Goal: Information Seeking & Learning: Learn about a topic

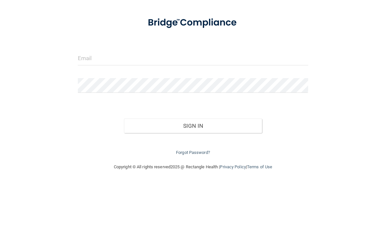
scroll to position [50, 0]
type input "[EMAIL_ADDRESS][DOMAIN_NAME]"
click at [193, 168] on button "Sign In" at bounding box center [193, 175] width 138 height 14
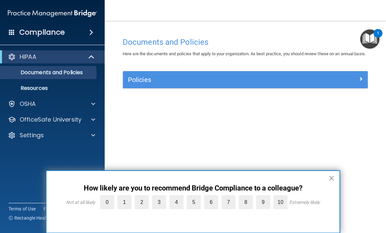
click at [331, 179] on button "×" at bounding box center [331, 178] width 6 height 10
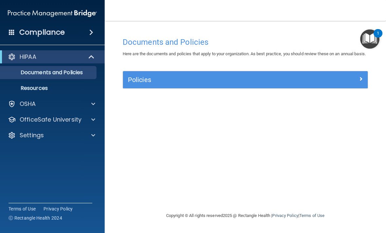
click at [23, 59] on p "HIPAA" at bounding box center [28, 57] width 17 height 8
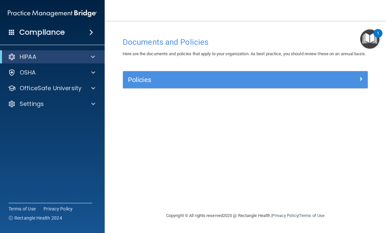
click at [31, 88] on p "OfficeSafe University" at bounding box center [51, 88] width 62 height 8
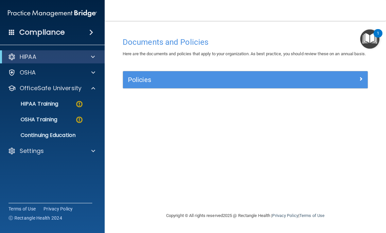
click at [31, 103] on p "HIPAA Training" at bounding box center [31, 104] width 54 height 7
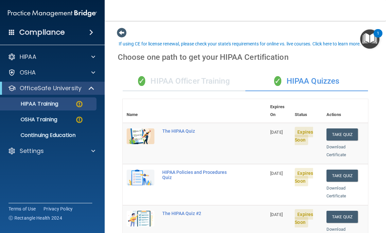
scroll to position [37, 0]
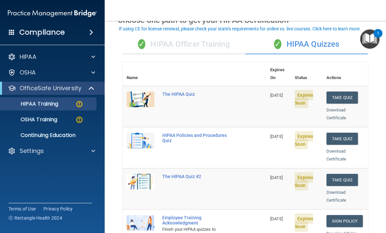
click at [349, 92] on button "Take Quiz" at bounding box center [341, 98] width 31 height 12
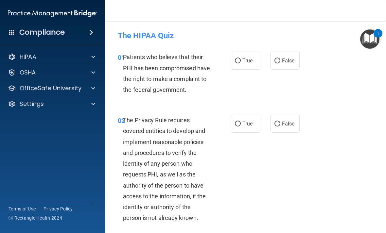
click at [239, 59] on input "True" at bounding box center [238, 61] width 6 height 5
radio input "true"
click at [246, 133] on label "True" at bounding box center [246, 124] width 30 height 18
click at [241, 127] on input "True" at bounding box center [238, 124] width 6 height 5
radio input "true"
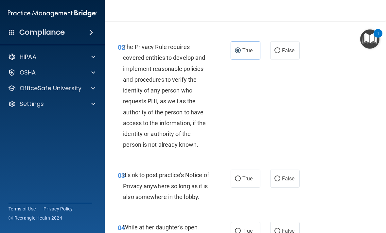
click at [287, 182] on span "False" at bounding box center [288, 179] width 13 height 6
click at [280, 181] on input "False" at bounding box center [277, 179] width 6 height 5
radio input "true"
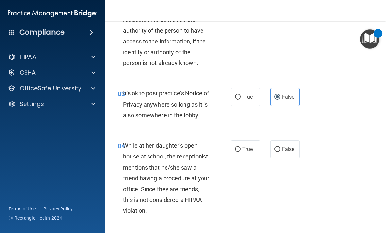
scroll to position [156, 0]
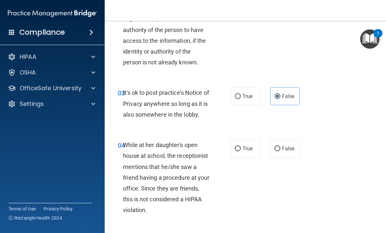
click at [283, 158] on label "False" at bounding box center [285, 149] width 30 height 18
click at [280, 151] on input "False" at bounding box center [277, 149] width 6 height 5
radio input "true"
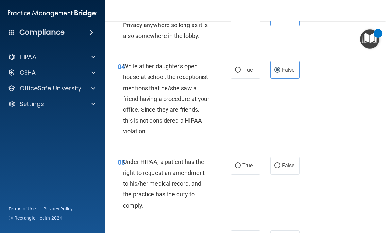
click at [279, 168] on input "False" at bounding box center [277, 166] width 6 height 5
radio input "true"
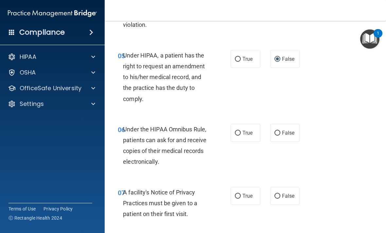
scroll to position [348, 0]
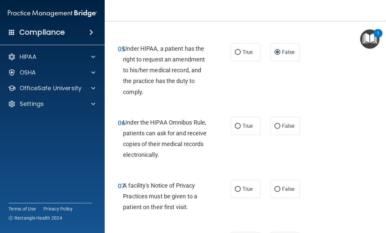
click at [247, 186] on div "07 A facility's Notice of Privacy Practices must be given to a patient on their…" at bounding box center [245, 198] width 265 height 52
click at [250, 129] on span "True" at bounding box center [247, 126] width 10 height 6
click at [241, 129] on input "True" at bounding box center [238, 126] width 6 height 5
radio input "true"
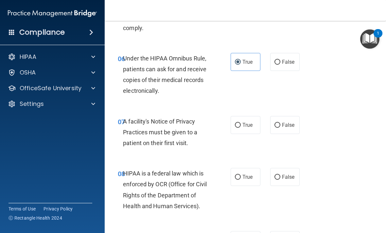
scroll to position [414, 0]
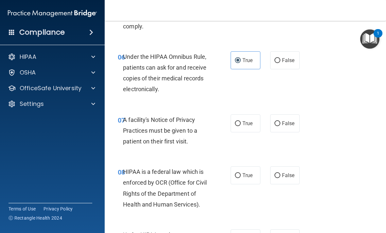
click at [245, 132] on label "True" at bounding box center [246, 123] width 30 height 18
click at [241, 126] on input "True" at bounding box center [238, 123] width 6 height 5
radio input "true"
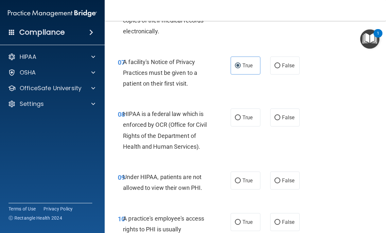
scroll to position [473, 0]
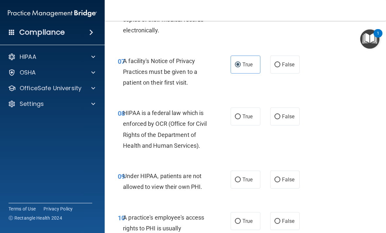
click at [251, 120] on span "True" at bounding box center [247, 116] width 10 height 6
click at [241, 119] on input "True" at bounding box center [238, 116] width 6 height 5
radio input "true"
click at [288, 183] on span "False" at bounding box center [288, 180] width 13 height 6
click at [280, 182] on input "False" at bounding box center [277, 180] width 6 height 5
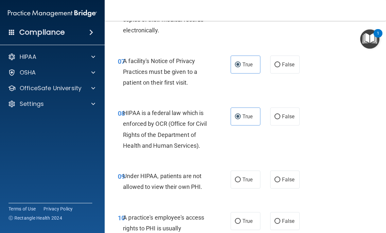
radio input "true"
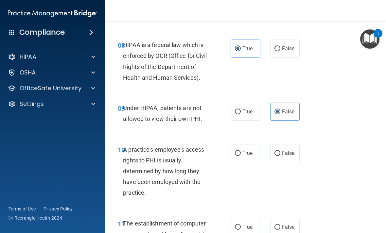
scroll to position [541, 0]
click at [289, 156] on span "False" at bounding box center [288, 153] width 13 height 6
click at [280, 156] on input "False" at bounding box center [277, 153] width 6 height 5
radio input "true"
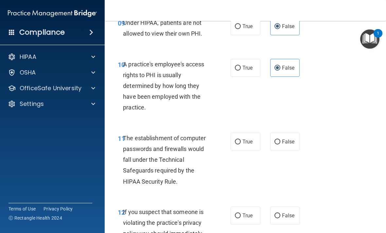
scroll to position [629, 0]
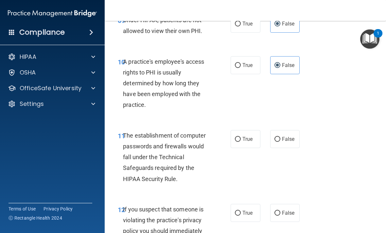
click at [246, 142] on span "True" at bounding box center [247, 139] width 10 height 6
click at [241, 142] on input "True" at bounding box center [238, 139] width 6 height 5
radio input "true"
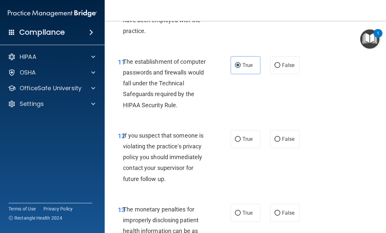
click at [240, 142] on input "True" at bounding box center [238, 139] width 6 height 5
radio input "true"
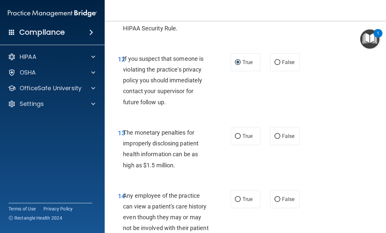
scroll to position [780, 0]
click at [249, 145] on label "True" at bounding box center [246, 136] width 30 height 18
click at [241, 139] on input "True" at bounding box center [238, 136] width 6 height 5
radio input "true"
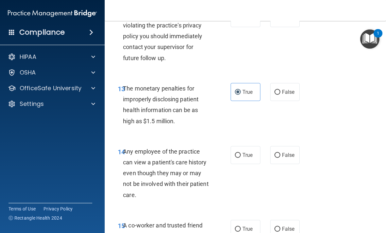
scroll to position [826, 0]
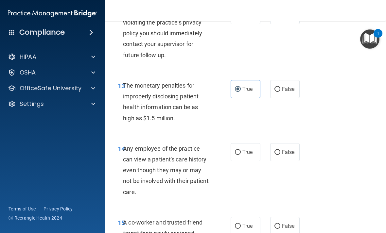
click at [293, 155] on span "False" at bounding box center [288, 152] width 13 height 6
click at [280, 155] on input "False" at bounding box center [277, 152] width 6 height 5
radio input "true"
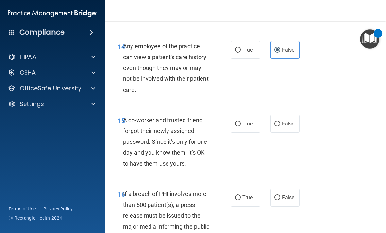
scroll to position [929, 0]
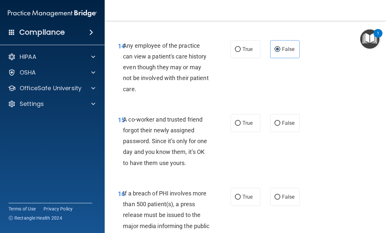
click at [291, 126] on label "False" at bounding box center [285, 123] width 30 height 18
click at [280, 126] on input "False" at bounding box center [277, 123] width 6 height 5
radio input "true"
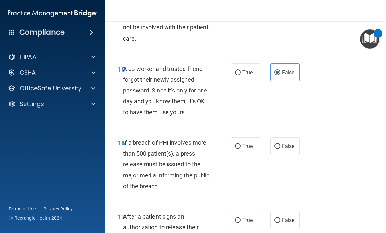
scroll to position [981, 0]
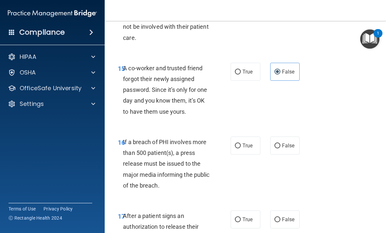
click at [250, 149] on span "True" at bounding box center [247, 146] width 10 height 6
click at [241, 148] on input "True" at bounding box center [238, 146] width 6 height 5
radio input "true"
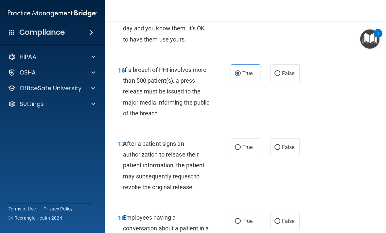
click at [250, 150] on span "True" at bounding box center [247, 147] width 10 height 6
click at [241, 150] on input "True" at bounding box center [238, 147] width 6 height 5
radio input "true"
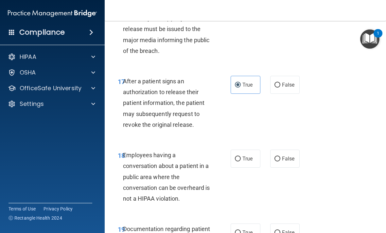
scroll to position [1118, 0]
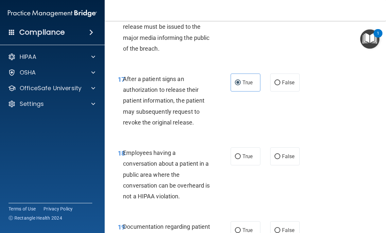
click at [296, 163] on label "False" at bounding box center [285, 156] width 30 height 18
click at [280, 159] on input "False" at bounding box center [277, 156] width 6 height 5
radio input "true"
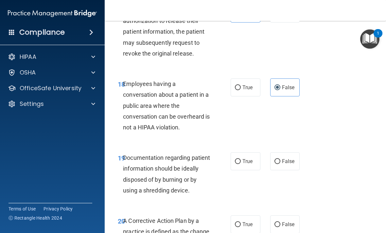
scroll to position [1188, 0]
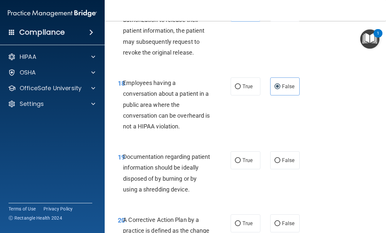
click at [251, 163] on span "True" at bounding box center [247, 160] width 10 height 6
click at [241, 163] on input "True" at bounding box center [238, 160] width 6 height 5
radio input "true"
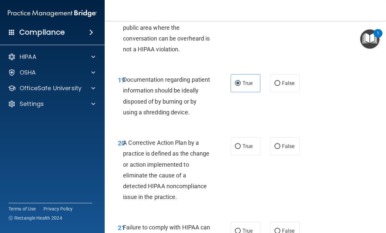
scroll to position [1265, 0]
click at [251, 144] on label "True" at bounding box center [246, 146] width 30 height 18
click at [241, 144] on input "True" at bounding box center [238, 146] width 6 height 5
radio input "true"
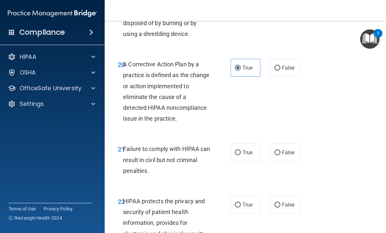
scroll to position [1345, 0]
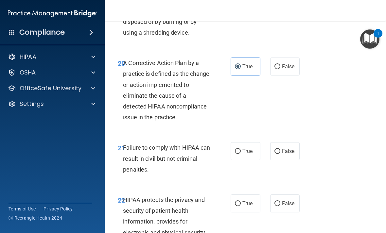
click at [286, 151] on label "False" at bounding box center [285, 151] width 30 height 18
click at [280, 151] on input "False" at bounding box center [277, 151] width 6 height 5
radio input "true"
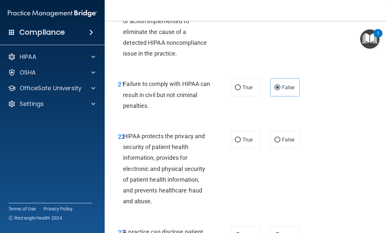
scroll to position [1409, 0]
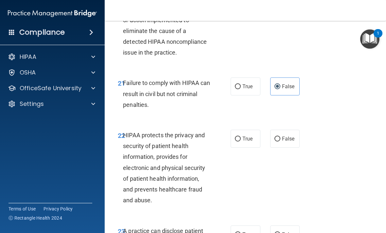
click at [256, 131] on div "22 HIPAA protects the privacy and security of patient health information, provi…" at bounding box center [245, 170] width 265 height 96
click at [252, 141] on span "True" at bounding box center [247, 139] width 10 height 6
click at [241, 141] on input "True" at bounding box center [238, 139] width 6 height 5
radio input "true"
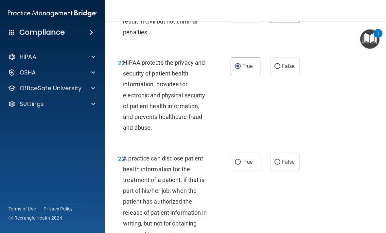
scroll to position [1483, 0]
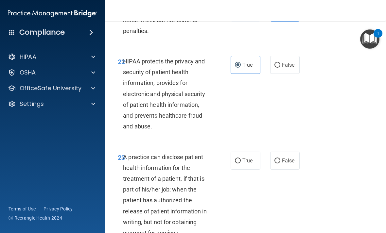
click at [286, 161] on span "False" at bounding box center [288, 161] width 13 height 6
click at [280, 161] on input "False" at bounding box center [277, 161] width 6 height 5
radio input "true"
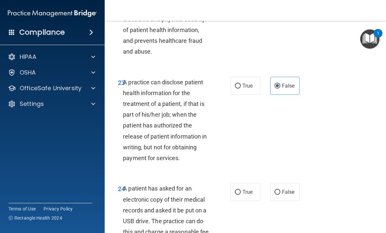
click at [254, 194] on label "True" at bounding box center [246, 192] width 30 height 18
click at [241, 194] on input "True" at bounding box center [238, 192] width 6 height 5
radio input "true"
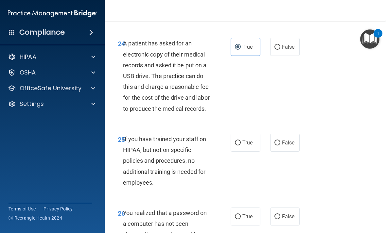
scroll to position [1704, 0]
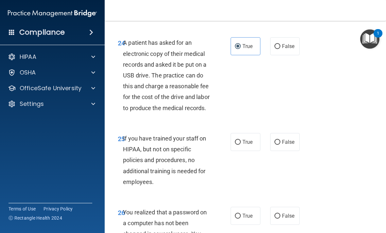
click at [285, 151] on label "False" at bounding box center [285, 142] width 30 height 18
click at [280, 145] on input "False" at bounding box center [277, 142] width 6 height 5
radio input "true"
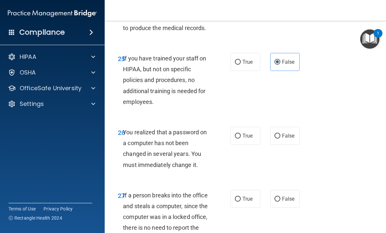
scroll to position [1787, 0]
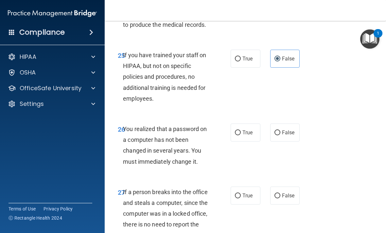
click at [248, 136] on span "True" at bounding box center [247, 133] width 10 height 6
click at [241, 135] on input "True" at bounding box center [238, 132] width 6 height 5
radio input "true"
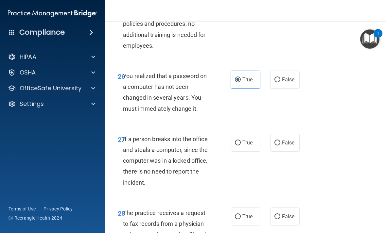
scroll to position [1842, 0]
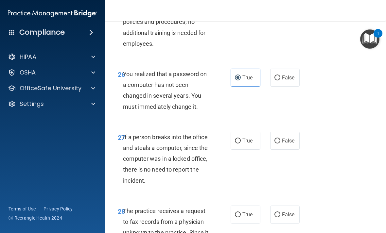
click at [291, 144] on span "False" at bounding box center [288, 141] width 13 height 6
click at [280, 144] on input "False" at bounding box center [277, 141] width 6 height 5
radio input "true"
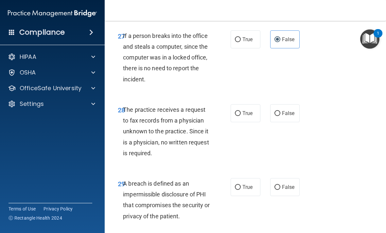
scroll to position [1944, 0]
click at [290, 122] on label "False" at bounding box center [285, 113] width 30 height 18
click at [280, 116] on input "False" at bounding box center [277, 113] width 6 height 5
radio input "true"
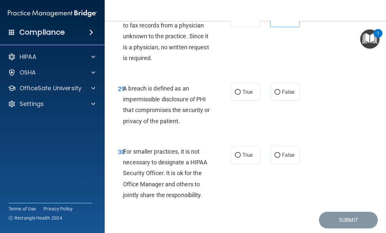
scroll to position [2040, 0]
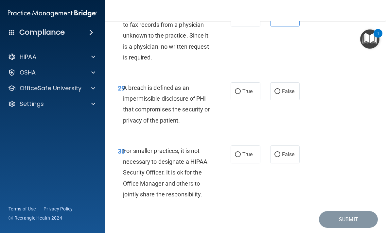
click at [254, 100] on label "True" at bounding box center [246, 91] width 30 height 18
click at [241, 94] on input "True" at bounding box center [238, 91] width 6 height 5
radio input "true"
click at [288, 158] on span "False" at bounding box center [288, 154] width 13 height 6
click at [280, 157] on input "False" at bounding box center [277, 154] width 6 height 5
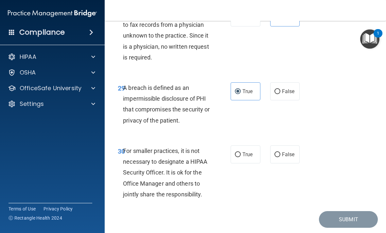
radio input "true"
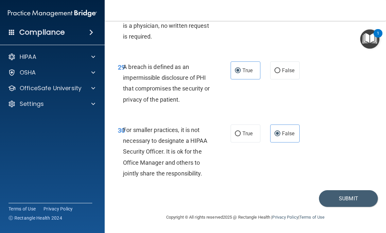
click at [342, 197] on button "Submit" at bounding box center [348, 198] width 59 height 17
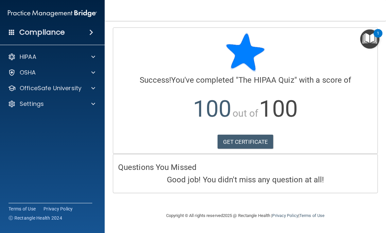
click at [255, 140] on link "GET CERTIFICATE" at bounding box center [245, 142] width 56 height 14
click at [35, 86] on p "OfficeSafe University" at bounding box center [51, 88] width 62 height 8
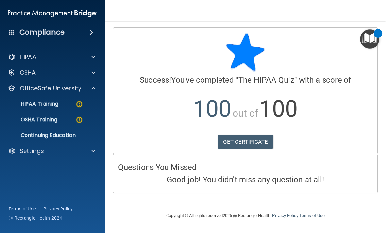
click at [39, 104] on p "HIPAA Training" at bounding box center [31, 104] width 54 height 7
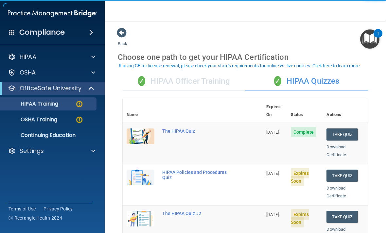
click at [346, 170] on button "Take Quiz" at bounding box center [341, 176] width 31 height 12
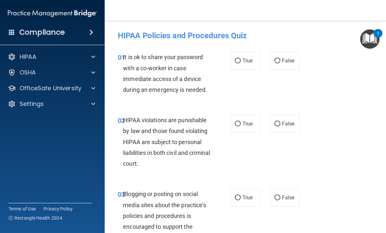
click at [292, 61] on span "False" at bounding box center [288, 61] width 13 height 6
click at [280, 61] on input "False" at bounding box center [277, 61] width 6 height 5
radio input "true"
click at [240, 122] on input "True" at bounding box center [238, 124] width 6 height 5
radio input "true"
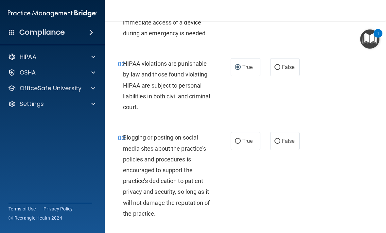
scroll to position [56, 0]
click at [284, 143] on span "False" at bounding box center [288, 141] width 13 height 6
click at [280, 143] on input "False" at bounding box center [277, 141] width 6 height 5
radio input "true"
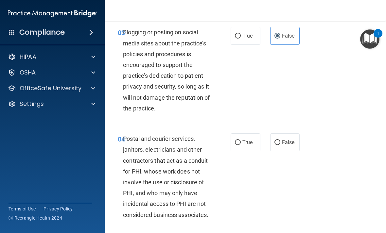
scroll to position [163, 0]
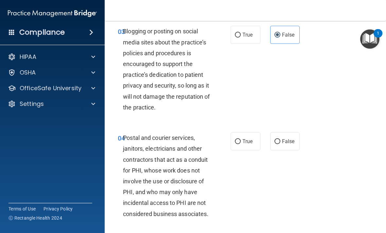
click at [250, 147] on label "True" at bounding box center [246, 141] width 30 height 18
click at [241, 144] on input "True" at bounding box center [238, 141] width 6 height 5
radio input "true"
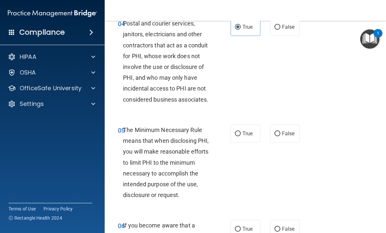
scroll to position [285, 0]
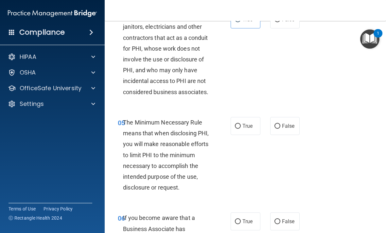
click at [248, 125] on span "True" at bounding box center [247, 126] width 10 height 6
click at [241, 125] on input "True" at bounding box center [238, 126] width 6 height 5
radio input "true"
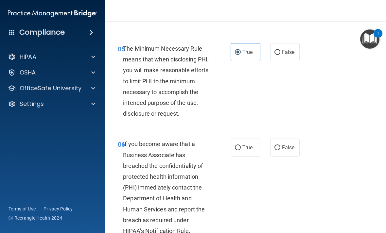
click at [284, 150] on label "False" at bounding box center [285, 148] width 30 height 18
click at [280, 150] on input "False" at bounding box center [277, 148] width 6 height 5
radio input "true"
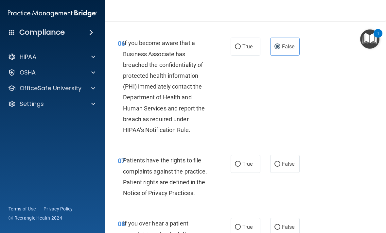
scroll to position [462, 0]
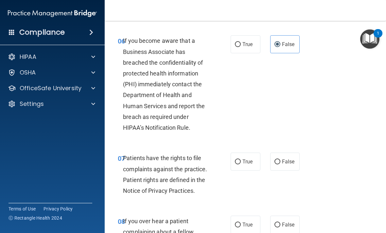
click at [288, 154] on label "False" at bounding box center [285, 162] width 30 height 18
click at [280, 160] on input "False" at bounding box center [277, 162] width 6 height 5
radio input "true"
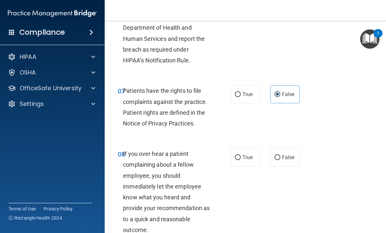
scroll to position [530, 0]
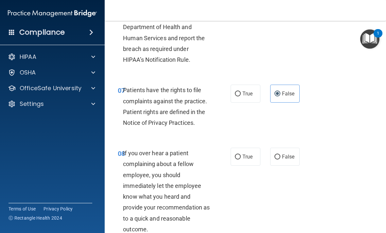
click at [289, 148] on label "False" at bounding box center [285, 157] width 30 height 18
click at [280, 155] on input "False" at bounding box center [277, 157] width 6 height 5
radio input "true"
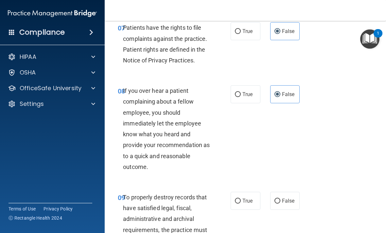
click at [286, 193] on label "False" at bounding box center [285, 201] width 30 height 18
click at [280, 199] on input "False" at bounding box center [277, 201] width 6 height 5
radio input "true"
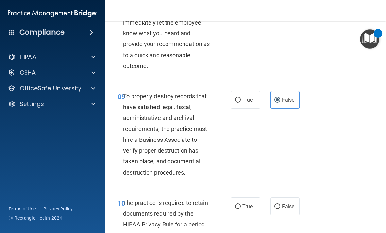
scroll to position [695, 0]
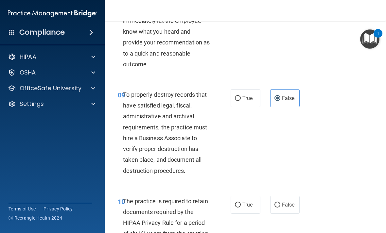
click at [243, 202] on span "True" at bounding box center [247, 205] width 10 height 6
click at [241, 203] on input "True" at bounding box center [238, 205] width 6 height 5
radio input "true"
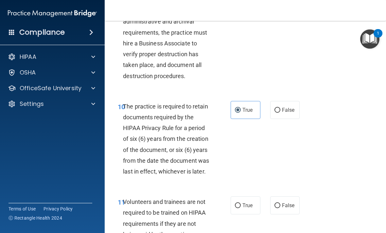
scroll to position [792, 0]
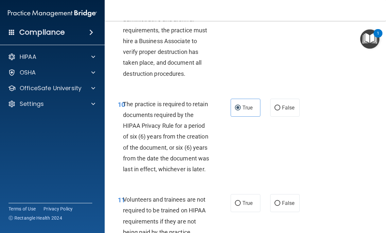
click at [246, 194] on label "True" at bounding box center [246, 203] width 30 height 18
click at [241, 201] on input "True" at bounding box center [238, 203] width 6 height 5
radio input "true"
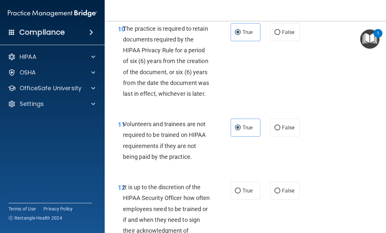
scroll to position [869, 0]
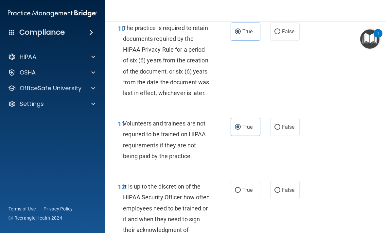
click at [249, 187] on span "True" at bounding box center [247, 190] width 10 height 6
click at [241, 188] on input "True" at bounding box center [238, 190] width 6 height 5
radio input "true"
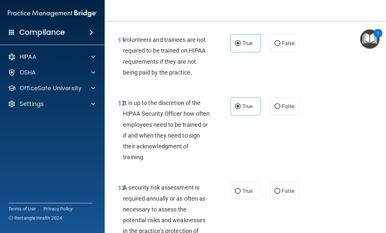
click at [279, 189] on input "False" at bounding box center [277, 191] width 6 height 5
radio input "true"
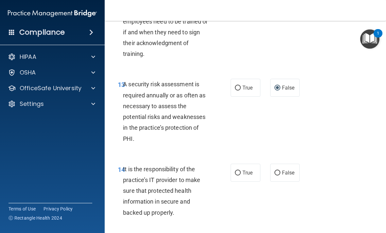
click at [286, 170] on span "False" at bounding box center [288, 173] width 13 height 6
click at [280, 171] on input "False" at bounding box center [277, 173] width 6 height 5
radio input "true"
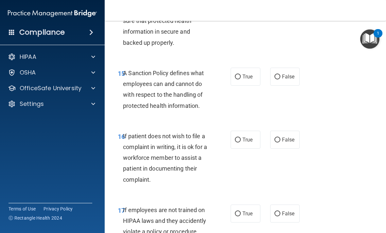
scroll to position [1220, 0]
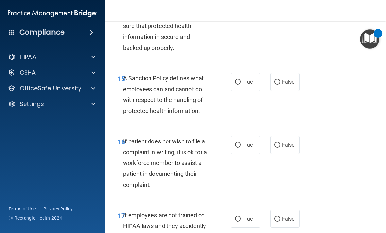
click at [249, 79] on span "True" at bounding box center [247, 82] width 10 height 6
click at [241, 80] on input "True" at bounding box center [238, 82] width 6 height 5
radio input "true"
click at [246, 142] on span "True" at bounding box center [247, 145] width 10 height 6
click at [241, 143] on input "True" at bounding box center [238, 145] width 6 height 5
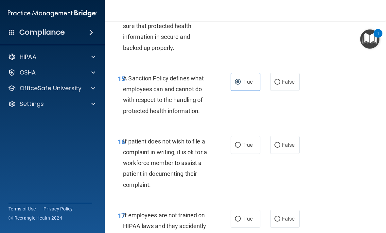
radio input "true"
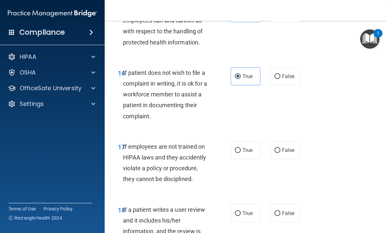
scroll to position [1291, 0]
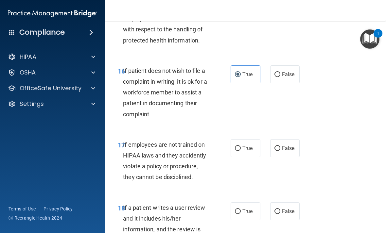
click at [248, 145] on span "True" at bounding box center [247, 148] width 10 height 6
click at [241, 146] on input "True" at bounding box center [238, 148] width 6 height 5
radio input "true"
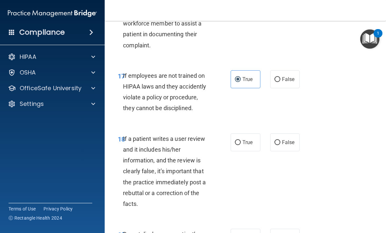
scroll to position [1362, 0]
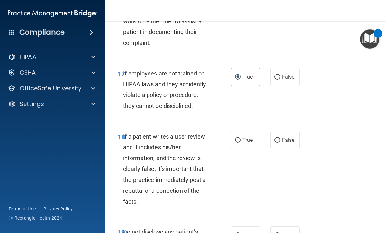
click at [288, 137] on span "False" at bounding box center [288, 140] width 13 height 6
click at [280, 138] on input "False" at bounding box center [277, 140] width 6 height 5
radio input "true"
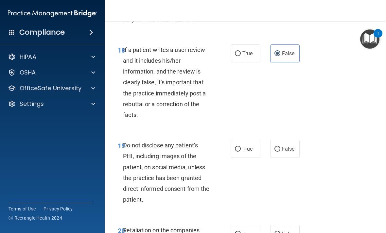
click at [288, 146] on span "False" at bounding box center [288, 149] width 13 height 6
click at [280, 147] on input "False" at bounding box center [277, 149] width 6 height 5
radio input "true"
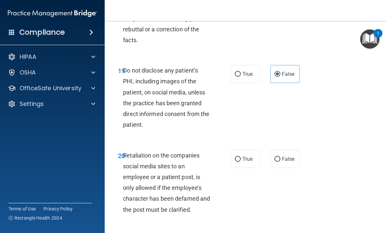
scroll to position [1525, 0]
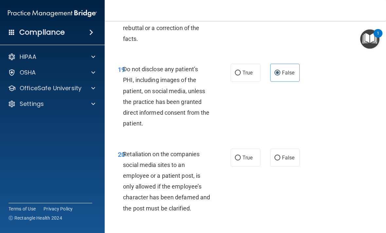
click at [292, 155] on span "False" at bounding box center [288, 158] width 13 height 6
click at [280, 156] on input "False" at bounding box center [277, 158] width 6 height 5
radio input "true"
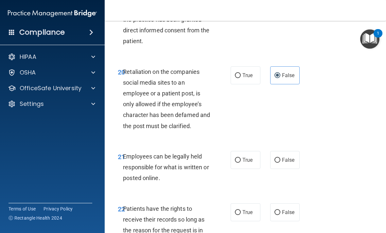
scroll to position [1608, 0]
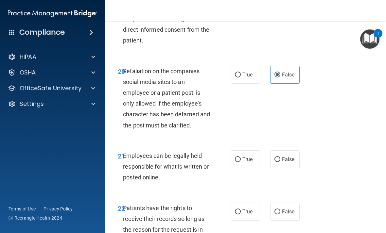
click at [252, 156] on span "True" at bounding box center [247, 159] width 10 height 6
click at [241, 157] on input "True" at bounding box center [238, 159] width 6 height 5
radio input "true"
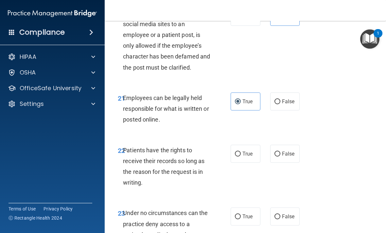
scroll to position [1667, 0]
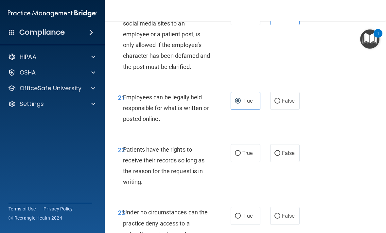
click at [246, 144] on label "True" at bounding box center [246, 153] width 30 height 18
click at [241, 151] on input "True" at bounding box center [238, 153] width 6 height 5
radio input "true"
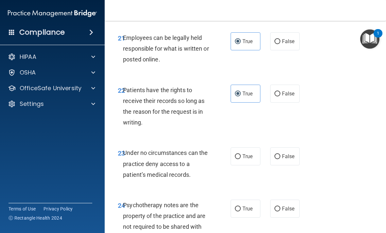
scroll to position [1729, 0]
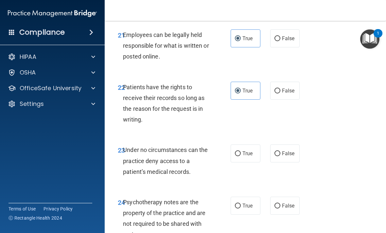
click at [287, 150] on span "False" at bounding box center [288, 153] width 13 height 6
click at [280, 151] on input "False" at bounding box center [277, 153] width 6 height 5
radio input "true"
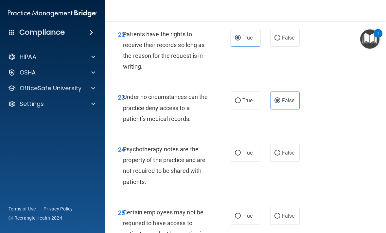
scroll to position [1784, 0]
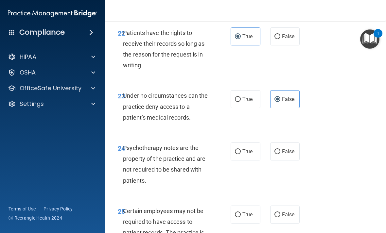
click at [291, 148] on span "False" at bounding box center [288, 151] width 13 height 6
click at [280, 149] on input "False" at bounding box center [277, 151] width 6 height 5
radio input "true"
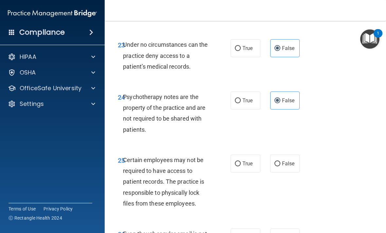
scroll to position [1835, 0]
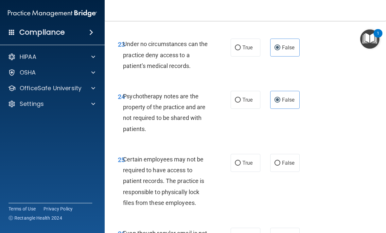
click at [248, 157] on label "True" at bounding box center [246, 163] width 30 height 18
click at [241, 161] on input "True" at bounding box center [238, 163] width 6 height 5
radio input "true"
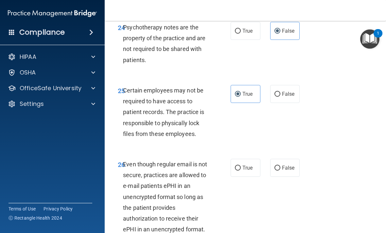
click at [285, 165] on label "False" at bounding box center [285, 168] width 30 height 18
click at [280, 166] on input "False" at bounding box center [277, 168] width 6 height 5
radio input "true"
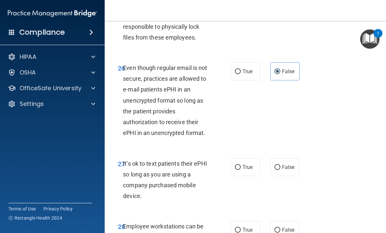
click at [279, 165] on input "False" at bounding box center [277, 167] width 6 height 5
radio input "true"
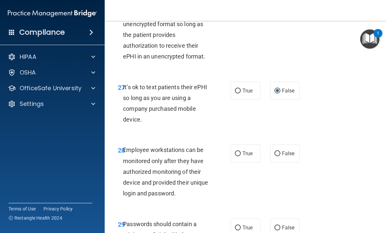
scroll to position [2079, 0]
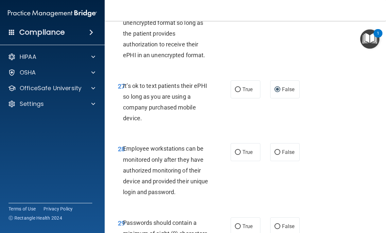
click at [249, 149] on span "True" at bounding box center [247, 152] width 10 height 6
click at [241, 150] on input "True" at bounding box center [238, 152] width 6 height 5
radio input "true"
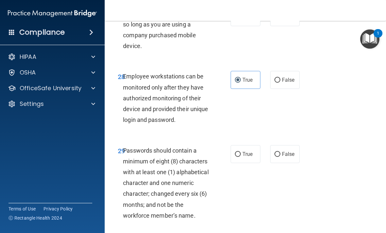
scroll to position [2151, 0]
click at [252, 151] on span "True" at bounding box center [247, 154] width 10 height 6
click at [241, 152] on input "True" at bounding box center [238, 154] width 6 height 5
radio input "true"
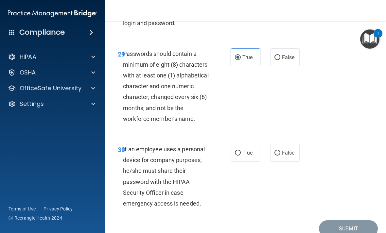
scroll to position [2249, 0]
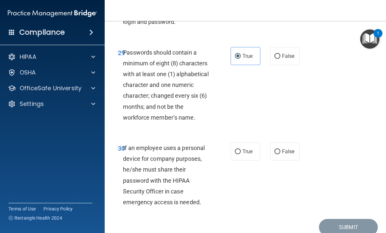
click at [251, 143] on label "True" at bounding box center [246, 152] width 30 height 18
click at [241, 149] on input "True" at bounding box center [238, 151] width 6 height 5
radio input "true"
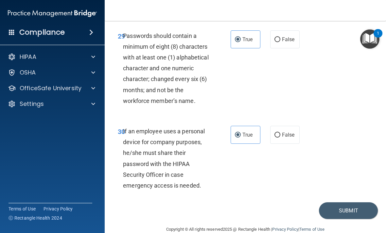
scroll to position [2265, 0]
click at [335, 203] on button "Submit" at bounding box center [348, 211] width 59 height 17
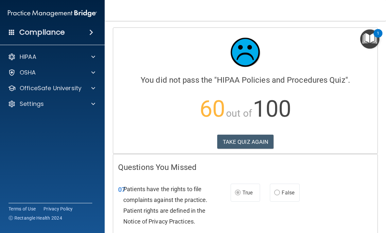
click at [64, 87] on p "OfficeSafe University" at bounding box center [51, 88] width 62 height 8
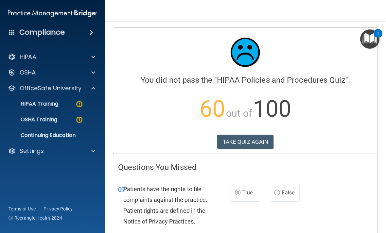
click at [64, 105] on div "HIPAA Training" at bounding box center [48, 104] width 89 height 7
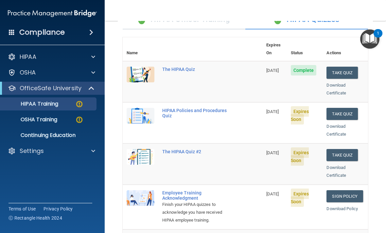
scroll to position [61, 0]
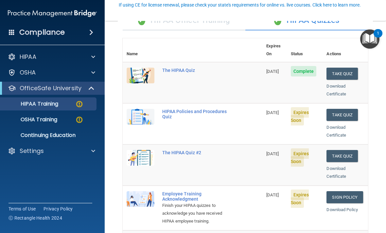
click at [349, 150] on button "Take Quiz" at bounding box center [341, 156] width 31 height 12
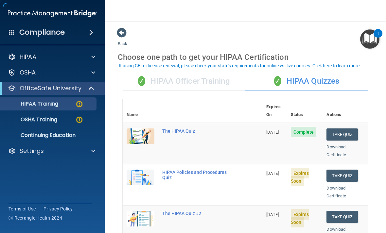
click at [341, 170] on button "Take Quiz" at bounding box center [341, 176] width 31 height 12
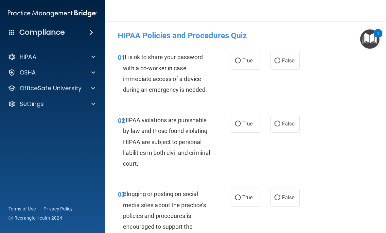
click at [286, 61] on span "False" at bounding box center [288, 61] width 13 height 6
click at [280, 61] on input "False" at bounding box center [277, 61] width 6 height 5
radio input "true"
click at [244, 118] on label "True" at bounding box center [246, 124] width 30 height 18
click at [241, 122] on input "True" at bounding box center [238, 124] width 6 height 5
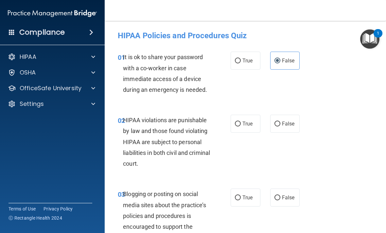
radio input "true"
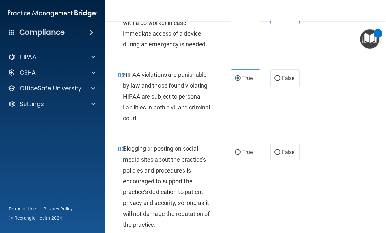
click at [279, 150] on input "False" at bounding box center [277, 152] width 6 height 5
radio input "true"
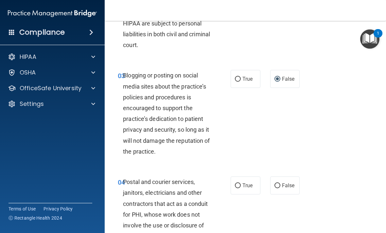
click at [243, 183] on span "True" at bounding box center [247, 185] width 10 height 6
click at [241, 183] on input "True" at bounding box center [238, 185] width 6 height 5
radio input "true"
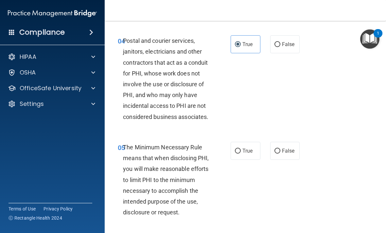
click at [248, 148] on span "True" at bounding box center [247, 151] width 10 height 6
click at [241, 149] on input "True" at bounding box center [238, 151] width 6 height 5
radio input "true"
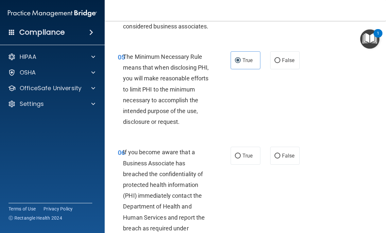
scroll to position [351, 0]
click at [293, 161] on label "False" at bounding box center [285, 156] width 30 height 18
click at [280, 158] on input "False" at bounding box center [277, 155] width 6 height 5
radio input "true"
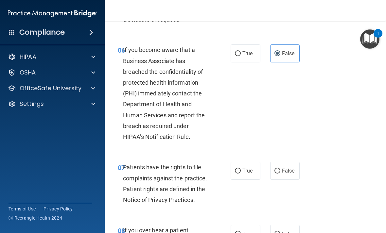
scroll to position [453, 0]
click at [294, 164] on label "False" at bounding box center [285, 171] width 30 height 18
click at [280, 168] on input "False" at bounding box center [277, 170] width 6 height 5
radio input "true"
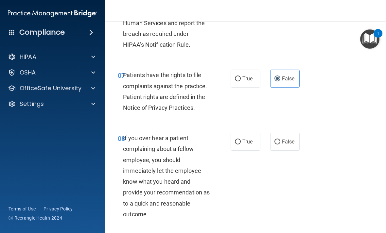
scroll to position [546, 0]
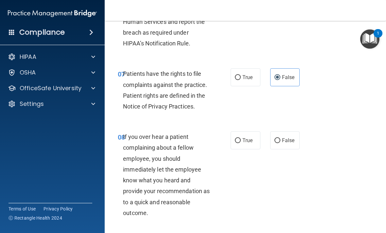
click at [288, 139] on span "False" at bounding box center [288, 140] width 13 height 6
click at [280, 139] on input "False" at bounding box center [277, 140] width 6 height 5
radio input "true"
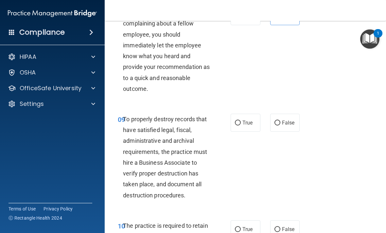
click at [290, 120] on span "False" at bounding box center [288, 123] width 13 height 6
click at [280, 121] on input "False" at bounding box center [277, 123] width 6 height 5
radio input "true"
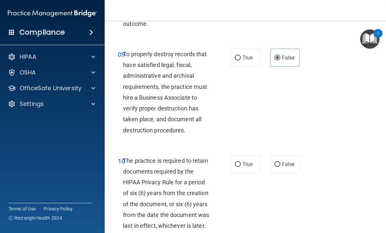
scroll to position [736, 0]
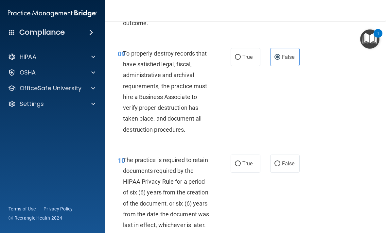
click at [251, 156] on label "True" at bounding box center [246, 164] width 30 height 18
click at [241, 162] on input "True" at bounding box center [238, 164] width 6 height 5
radio input "true"
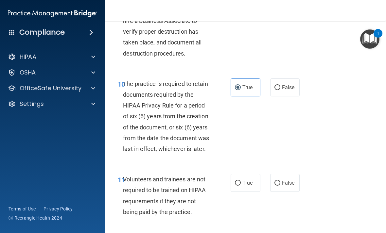
click at [248, 180] on span "True" at bounding box center [247, 183] width 10 height 6
click at [241, 181] on input "True" at bounding box center [238, 183] width 6 height 5
radio input "true"
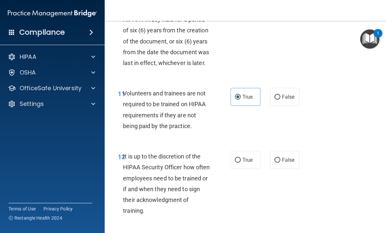
scroll to position [900, 0]
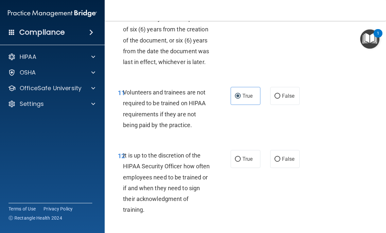
click at [248, 150] on label "True" at bounding box center [246, 159] width 30 height 18
click at [241, 157] on input "True" at bounding box center [238, 159] width 6 height 5
radio input "true"
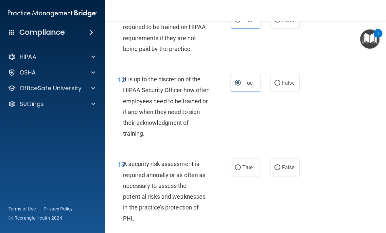
scroll to position [979, 0]
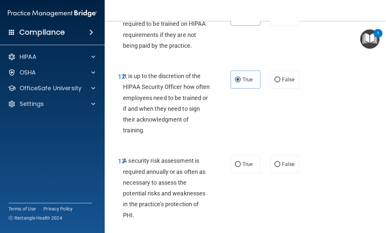
click at [293, 163] on label "False" at bounding box center [285, 164] width 30 height 18
click at [280, 163] on input "False" at bounding box center [277, 164] width 6 height 5
radio input "true"
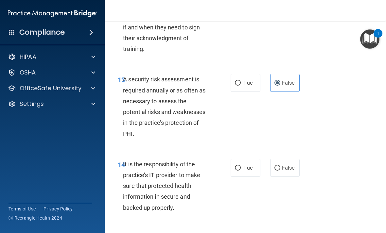
click at [286, 167] on label "False" at bounding box center [285, 168] width 30 height 18
click at [280, 167] on input "False" at bounding box center [277, 168] width 6 height 5
radio input "true"
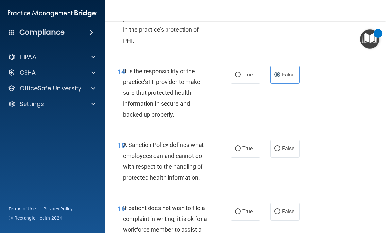
scroll to position [1159, 0]
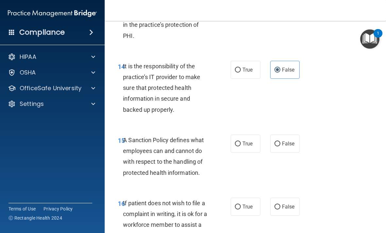
click at [251, 141] on span "True" at bounding box center [247, 144] width 10 height 6
click at [241, 142] on input "True" at bounding box center [238, 144] width 6 height 5
radio input "true"
click at [250, 204] on span "True" at bounding box center [247, 207] width 10 height 6
click at [241, 205] on input "True" at bounding box center [238, 207] width 6 height 5
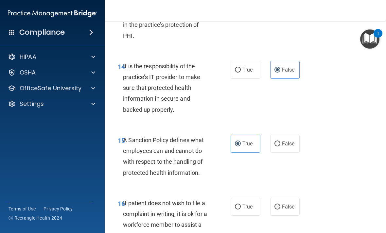
radio input "true"
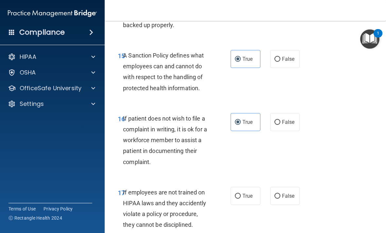
click at [250, 193] on span "True" at bounding box center [247, 196] width 10 height 6
click at [241, 194] on input "True" at bounding box center [238, 196] width 6 height 5
radio input "true"
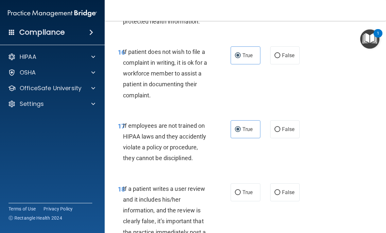
scroll to position [1311, 0]
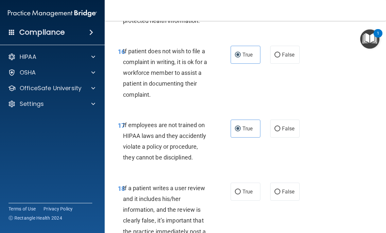
click at [285, 189] on span "False" at bounding box center [288, 192] width 13 height 6
click at [280, 190] on input "False" at bounding box center [277, 192] width 6 height 5
radio input "true"
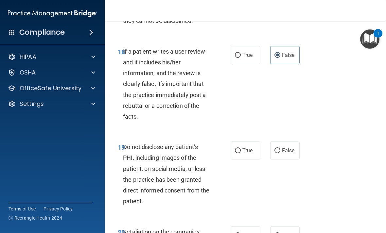
click at [292, 147] on span "False" at bounding box center [288, 150] width 13 height 6
click at [280, 148] on input "False" at bounding box center [277, 150] width 6 height 5
radio input "true"
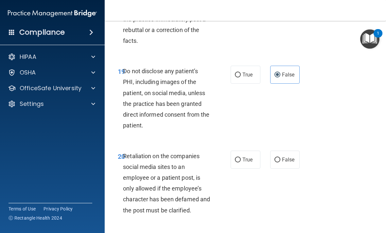
scroll to position [1527, 0]
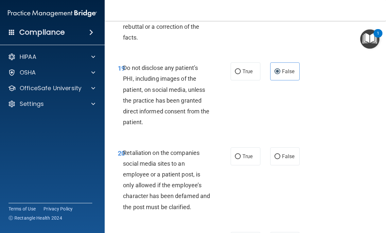
click at [288, 153] on span "False" at bounding box center [288, 156] width 13 height 6
click at [280, 154] on input "False" at bounding box center [277, 156] width 6 height 5
radio input "true"
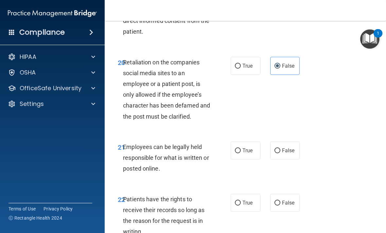
scroll to position [1617, 0]
click at [252, 148] on label "True" at bounding box center [246, 150] width 30 height 18
click at [241, 148] on input "True" at bounding box center [238, 150] width 6 height 5
radio input "true"
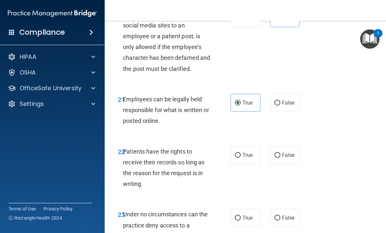
scroll to position [1667, 0]
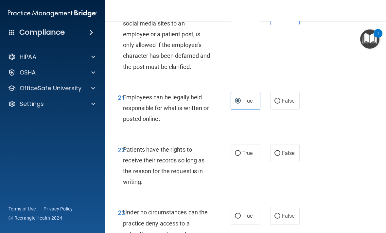
click at [253, 147] on label "True" at bounding box center [246, 153] width 30 height 18
click at [241, 151] on input "True" at bounding box center [238, 153] width 6 height 5
radio input "true"
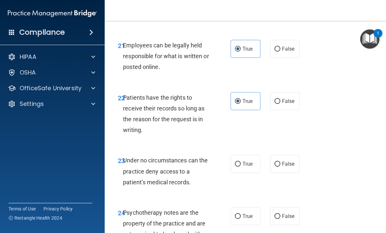
scroll to position [1725, 0]
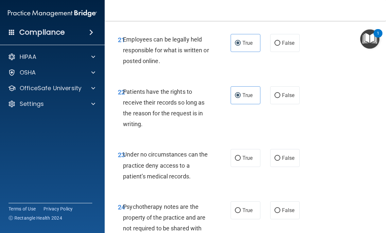
click at [285, 155] on span "False" at bounding box center [288, 158] width 13 height 6
click at [280, 156] on input "False" at bounding box center [277, 158] width 6 height 5
radio input "true"
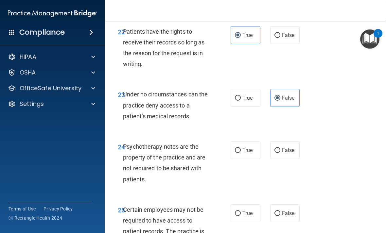
scroll to position [1786, 0]
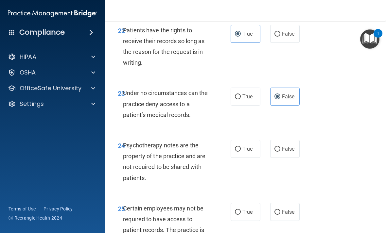
click at [295, 140] on label "False" at bounding box center [285, 149] width 30 height 18
click at [280, 147] on input "False" at bounding box center [277, 149] width 6 height 5
radio input "true"
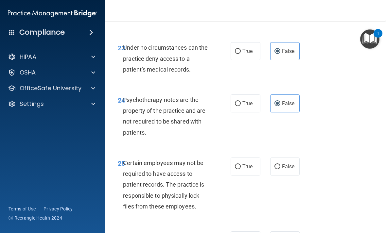
scroll to position [1836, 0]
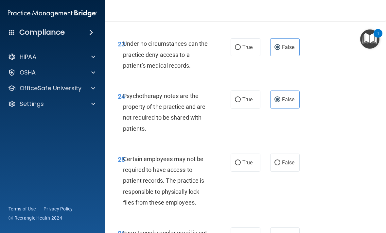
click at [253, 154] on label "True" at bounding box center [246, 163] width 30 height 18
click at [241, 161] on input "True" at bounding box center [238, 163] width 6 height 5
radio input "true"
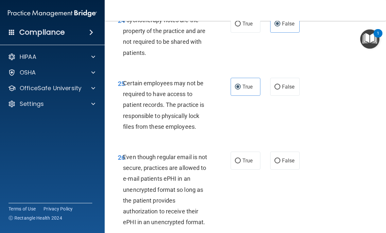
click at [289, 158] on span "False" at bounding box center [288, 161] width 13 height 6
click at [280, 159] on input "False" at bounding box center [277, 161] width 6 height 5
radio input "true"
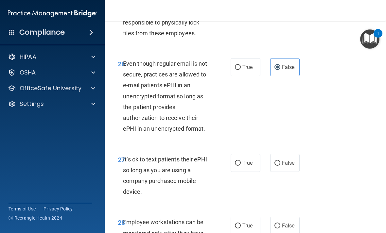
scroll to position [2006, 0]
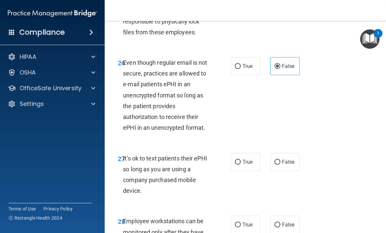
click at [290, 156] on label "False" at bounding box center [285, 162] width 30 height 18
click at [280, 160] on input "False" at bounding box center [277, 162] width 6 height 5
radio input "true"
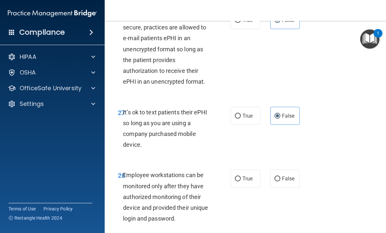
scroll to position [2054, 0]
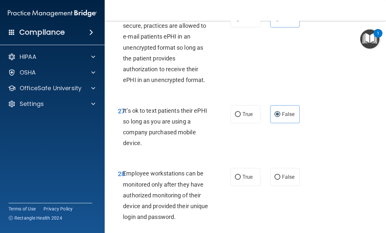
click at [254, 169] on label "True" at bounding box center [246, 177] width 30 height 18
click at [241, 175] on input "True" at bounding box center [238, 177] width 6 height 5
radio input "true"
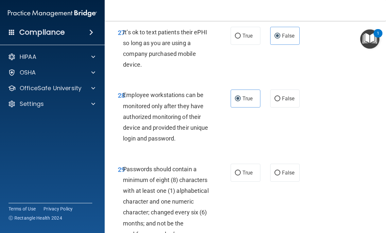
scroll to position [2133, 0]
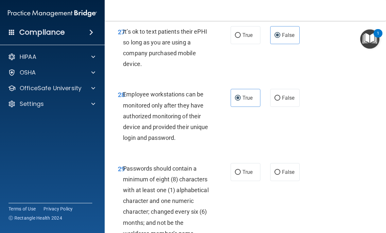
click at [250, 163] on label "True" at bounding box center [246, 172] width 30 height 18
click at [241, 170] on input "True" at bounding box center [238, 172] width 6 height 5
radio input "true"
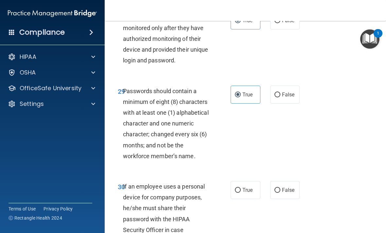
click at [257, 181] on label "True" at bounding box center [246, 190] width 30 height 18
click at [241, 188] on input "True" at bounding box center [238, 190] width 6 height 5
radio input "true"
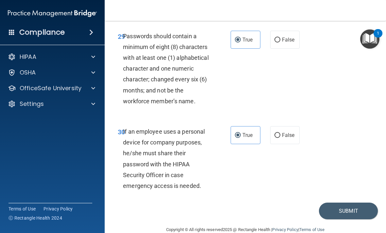
click at [339, 203] on button "Submit" at bounding box center [348, 211] width 59 height 17
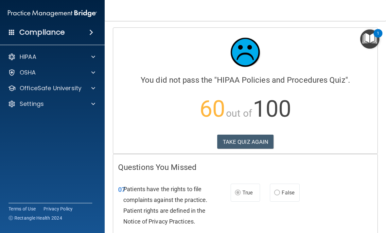
click at [246, 143] on button "TAKE QUIZ AGAIN" at bounding box center [245, 142] width 57 height 14
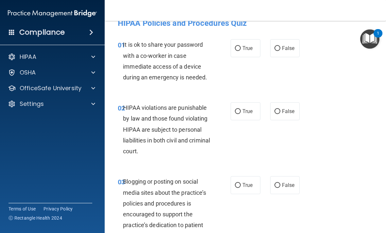
scroll to position [17, 0]
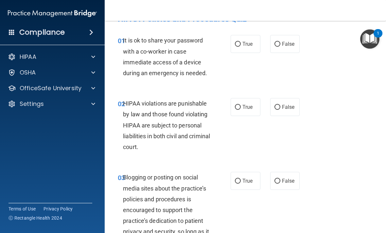
click at [293, 35] on label "False" at bounding box center [285, 44] width 30 height 18
click at [280, 42] on input "False" at bounding box center [277, 44] width 6 height 5
radio input "true"
click at [240, 108] on input "True" at bounding box center [238, 107] width 6 height 5
radio input "true"
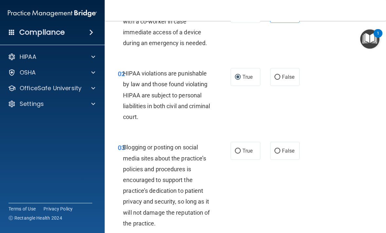
click at [280, 150] on input "False" at bounding box center [277, 151] width 6 height 5
radio input "true"
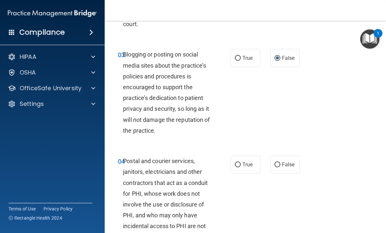
scroll to position [147, 0]
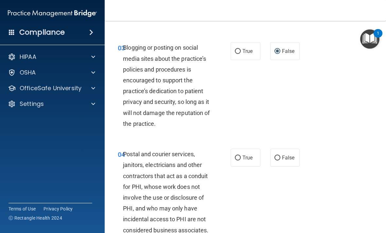
click at [244, 153] on label "True" at bounding box center [246, 158] width 30 height 18
click at [241, 156] on input "True" at bounding box center [238, 158] width 6 height 5
radio input "true"
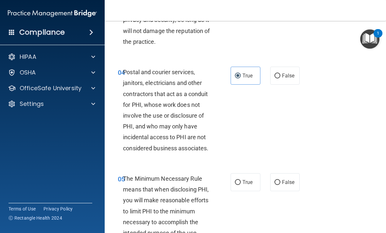
scroll to position [235, 0]
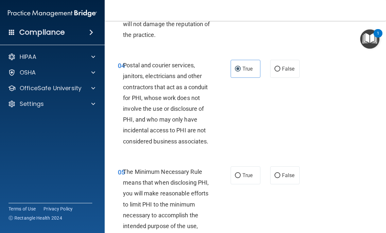
click at [243, 170] on label "True" at bounding box center [246, 175] width 30 height 18
click at [241, 173] on input "True" at bounding box center [238, 175] width 6 height 5
radio input "true"
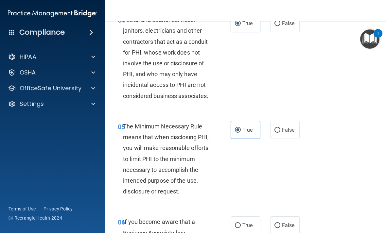
scroll to position [342, 0]
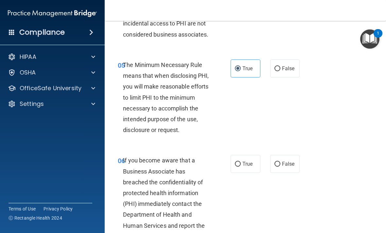
click at [249, 161] on span "True" at bounding box center [247, 164] width 10 height 6
click at [241, 162] on input "True" at bounding box center [238, 164] width 6 height 5
radio input "true"
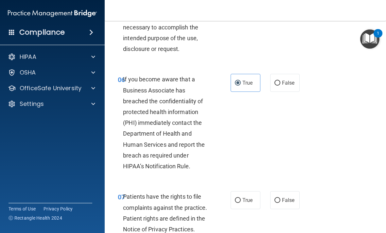
scroll to position [427, 0]
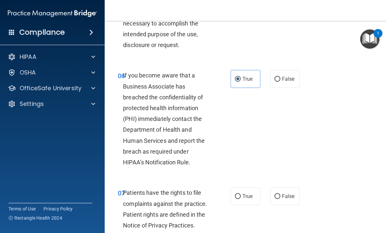
click at [293, 188] on label "False" at bounding box center [285, 196] width 30 height 18
click at [280, 194] on input "False" at bounding box center [277, 196] width 6 height 5
radio input "true"
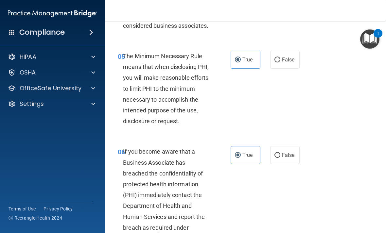
scroll to position [352, 0]
click at [291, 147] on label "False" at bounding box center [285, 155] width 30 height 18
click at [280, 153] on input "False" at bounding box center [277, 155] width 6 height 5
radio input "true"
radio input "false"
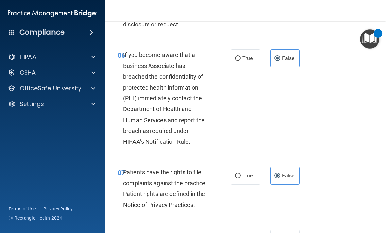
scroll to position [452, 0]
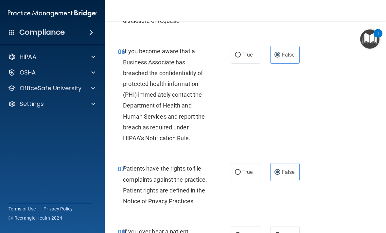
click at [246, 169] on span "True" at bounding box center [247, 172] width 10 height 6
click at [241, 170] on input "True" at bounding box center [238, 172] width 6 height 5
radio input "true"
radio input "false"
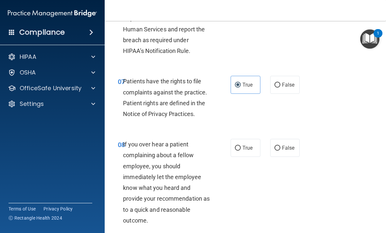
click at [285, 140] on label "False" at bounding box center [285, 148] width 30 height 18
click at [280, 146] on input "False" at bounding box center [277, 148] width 6 height 5
radio input "true"
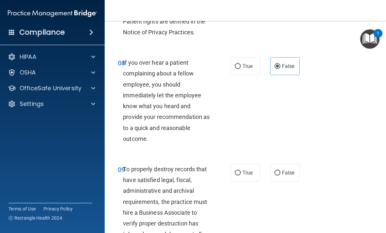
scroll to position [623, 0]
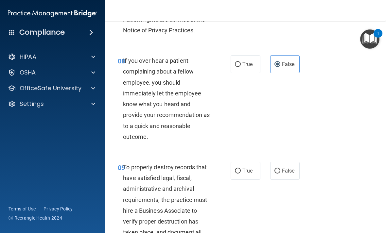
click at [288, 168] on span "False" at bounding box center [288, 171] width 13 height 6
click at [280, 169] on input "False" at bounding box center [277, 171] width 6 height 5
radio input "true"
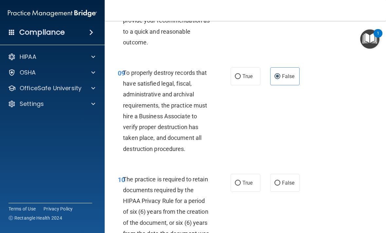
scroll to position [720, 0]
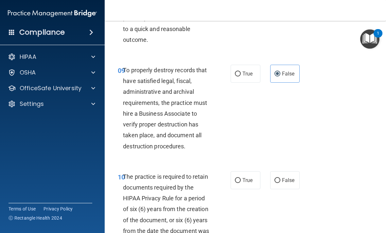
click at [253, 175] on label "True" at bounding box center [246, 180] width 30 height 18
click at [241, 178] on input "True" at bounding box center [238, 180] width 6 height 5
radio input "true"
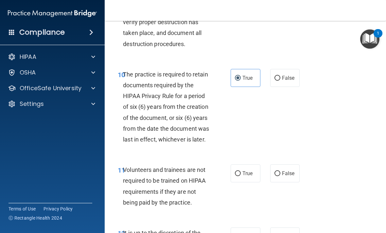
scroll to position [823, 0]
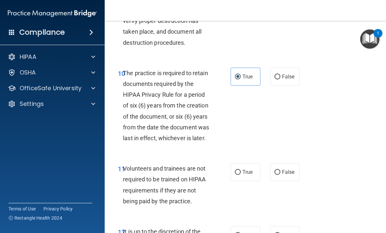
click at [290, 176] on label "False" at bounding box center [285, 172] width 30 height 18
click at [280, 175] on input "False" at bounding box center [277, 172] width 6 height 5
radio input "true"
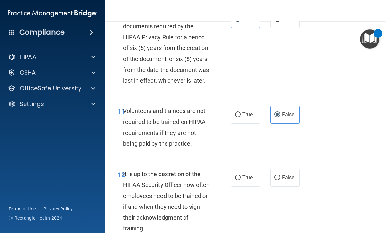
scroll to position [893, 0]
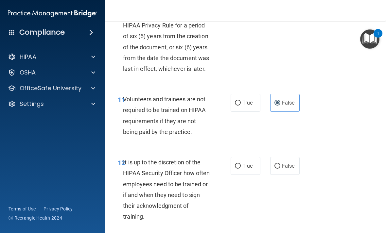
click at [284, 157] on label "False" at bounding box center [285, 166] width 30 height 18
click at [280, 164] on input "False" at bounding box center [277, 166] width 6 height 5
radio input "true"
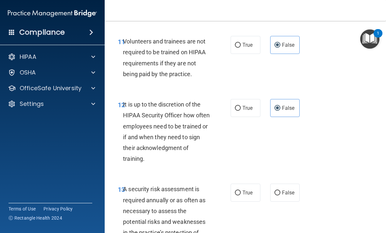
scroll to position [951, 0]
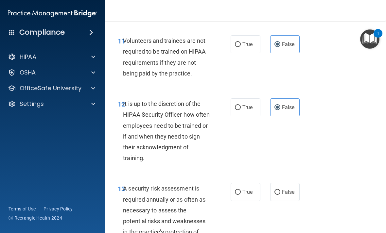
click at [299, 184] on label "False" at bounding box center [285, 192] width 30 height 18
click at [280, 190] on input "False" at bounding box center [277, 192] width 6 height 5
radio input "true"
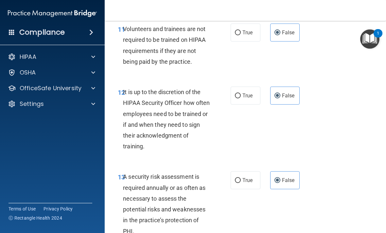
scroll to position [963, 0]
click at [250, 178] on span "True" at bounding box center [247, 181] width 10 height 6
click at [241, 179] on input "True" at bounding box center [238, 181] width 6 height 5
radio input "true"
radio input "false"
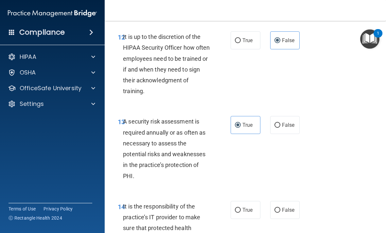
scroll to position [1027, 0]
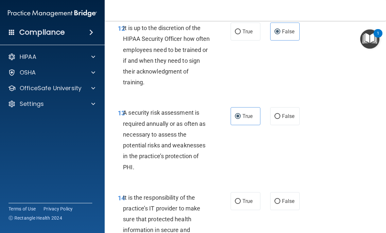
click at [287, 199] on label "False" at bounding box center [285, 201] width 30 height 18
click at [280, 199] on input "False" at bounding box center [277, 201] width 6 height 5
radio input "true"
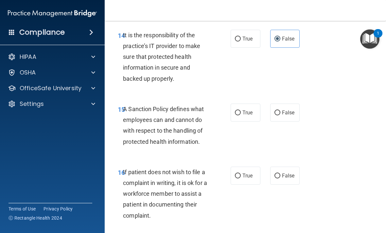
scroll to position [1190, 0]
click at [289, 166] on label "False" at bounding box center [285, 175] width 30 height 18
click at [280, 173] on input "False" at bounding box center [277, 175] width 6 height 5
radio input "true"
click at [292, 112] on label "False" at bounding box center [285, 112] width 30 height 18
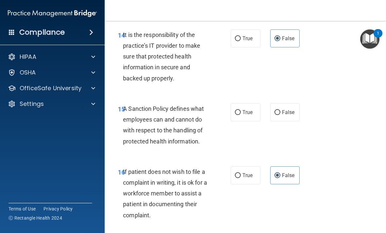
click at [280, 112] on input "False" at bounding box center [277, 112] width 6 height 5
radio input "true"
click at [241, 166] on label "True" at bounding box center [246, 175] width 30 height 18
click at [241, 173] on input "True" at bounding box center [238, 175] width 6 height 5
radio input "true"
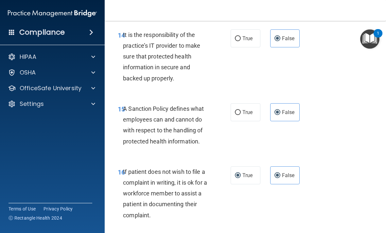
radio input "false"
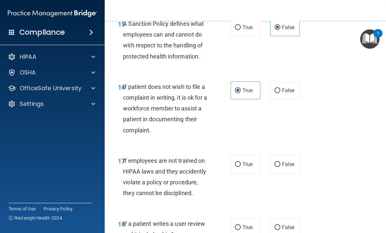
scroll to position [1280, 0]
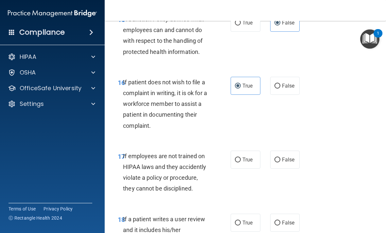
click at [286, 151] on label "False" at bounding box center [285, 160] width 30 height 18
click at [280, 158] on input "False" at bounding box center [277, 160] width 6 height 5
radio input "true"
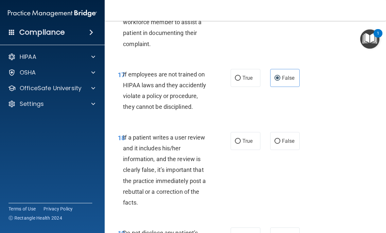
scroll to position [1368, 0]
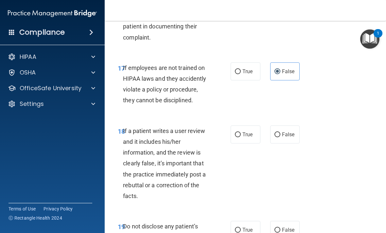
click at [290, 131] on span "False" at bounding box center [288, 134] width 13 height 6
click at [280, 132] on input "False" at bounding box center [277, 134] width 6 height 5
radio input "true"
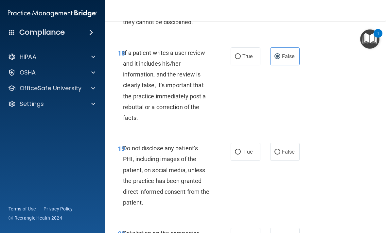
scroll to position [1446, 0]
click at [242, 150] on label "True" at bounding box center [246, 152] width 30 height 18
click at [241, 150] on input "True" at bounding box center [238, 151] width 6 height 5
radio input "true"
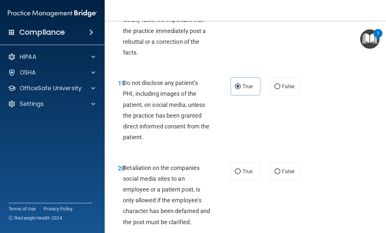
click at [288, 168] on span "False" at bounding box center [288, 171] width 13 height 6
click at [280, 169] on input "False" at bounding box center [277, 171] width 6 height 5
radio input "true"
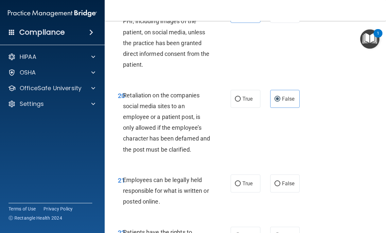
scroll to position [1594, 0]
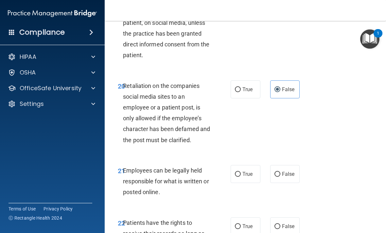
click at [251, 165] on label "True" at bounding box center [246, 174] width 30 height 18
click at [241, 172] on input "True" at bounding box center [238, 174] width 6 height 5
radio input "true"
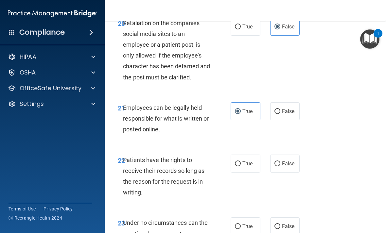
scroll to position [1657, 0]
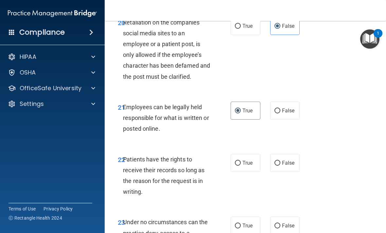
click at [289, 154] on label "False" at bounding box center [285, 163] width 30 height 18
click at [280, 161] on input "False" at bounding box center [277, 163] width 6 height 5
radio input "true"
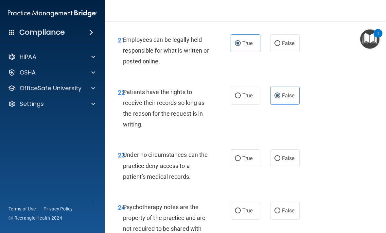
click at [279, 156] on input "False" at bounding box center [277, 158] width 6 height 5
radio input "true"
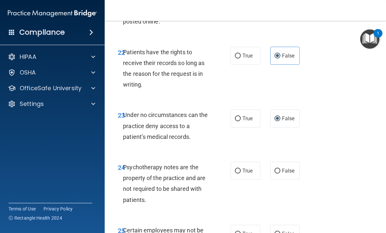
scroll to position [1780, 0]
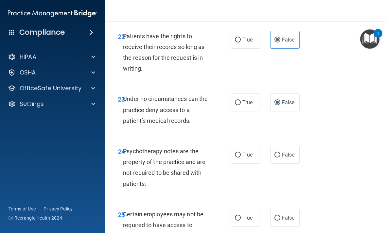
click at [250, 152] on span "True" at bounding box center [247, 155] width 10 height 6
click at [241, 153] on input "True" at bounding box center [238, 155] width 6 height 5
radio input "true"
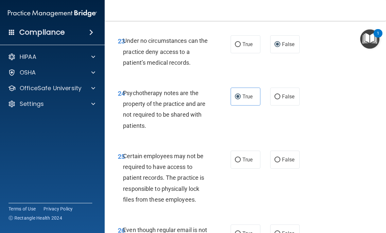
scroll to position [1841, 0]
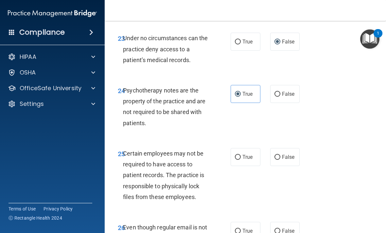
click at [243, 155] on label "True" at bounding box center [246, 157] width 30 height 18
click at [241, 155] on input "True" at bounding box center [238, 157] width 6 height 5
radio input "true"
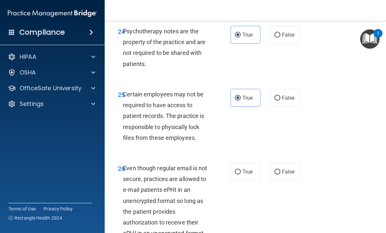
scroll to position [1902, 0]
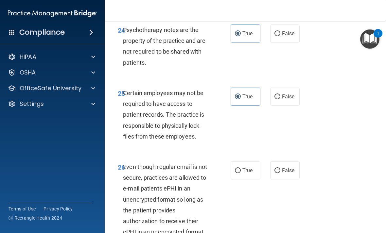
click at [252, 167] on span "True" at bounding box center [247, 170] width 10 height 6
click at [241, 168] on input "True" at bounding box center [238, 170] width 6 height 5
radio input "true"
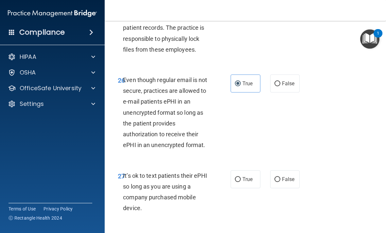
scroll to position [1989, 0]
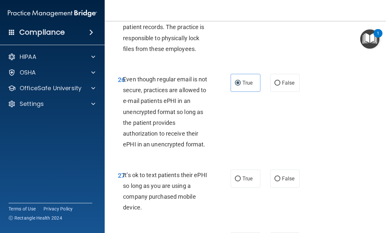
click at [288, 176] on span "False" at bounding box center [288, 179] width 13 height 6
click at [280, 177] on input "False" at bounding box center [277, 179] width 6 height 5
radio input "true"
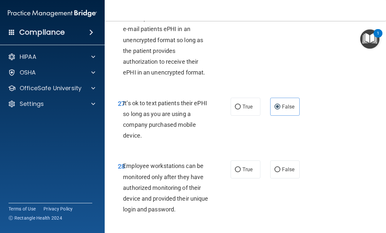
scroll to position [2063, 0]
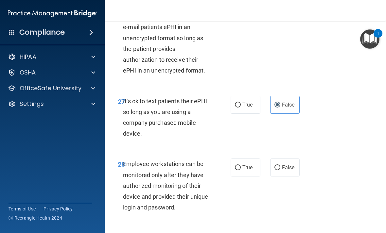
click at [286, 165] on label "False" at bounding box center [285, 168] width 30 height 18
click at [280, 165] on input "False" at bounding box center [277, 167] width 6 height 5
radio input "true"
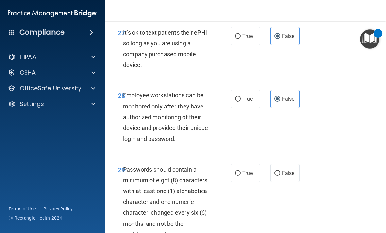
click at [252, 167] on label "True" at bounding box center [246, 173] width 30 height 18
click at [241, 171] on input "True" at bounding box center [238, 173] width 6 height 5
radio input "true"
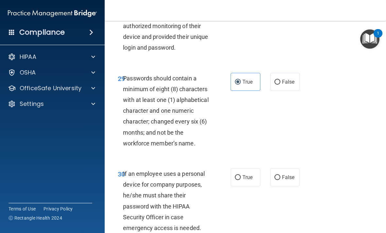
click at [285, 174] on span "False" at bounding box center [288, 177] width 13 height 6
click at [280, 175] on input "False" at bounding box center [277, 177] width 6 height 5
radio input "true"
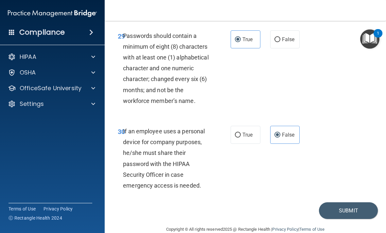
scroll to position [2265, 0]
click at [339, 203] on button "Submit" at bounding box center [348, 211] width 59 height 17
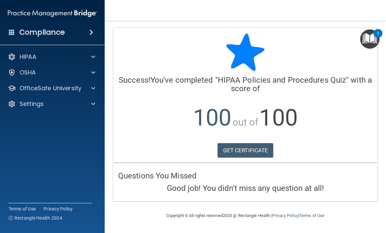
click at [252, 147] on link "GET CERTIFICATE" at bounding box center [245, 150] width 56 height 14
click at [81, 87] on div "OfficeSafe University" at bounding box center [43, 88] width 81 height 8
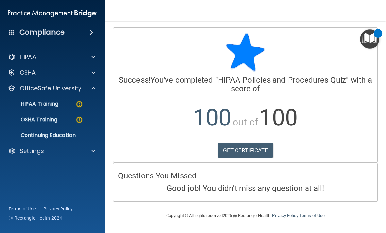
click at [76, 104] on img at bounding box center [79, 104] width 8 height 8
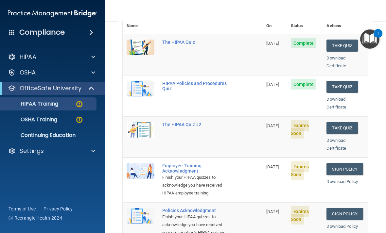
scroll to position [90, 0]
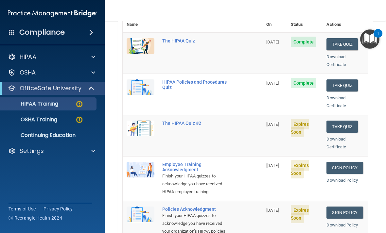
click at [347, 121] on button "Take Quiz" at bounding box center [341, 127] width 31 height 12
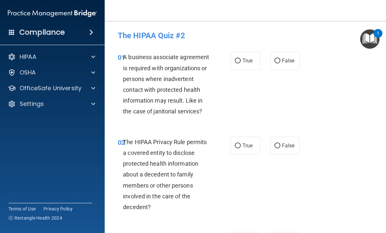
click at [291, 60] on span "False" at bounding box center [288, 61] width 13 height 6
click at [280, 60] on input "False" at bounding box center [277, 61] width 6 height 5
radio input "true"
click at [240, 153] on label "True" at bounding box center [246, 146] width 30 height 18
click at [240, 148] on input "True" at bounding box center [238, 146] width 6 height 5
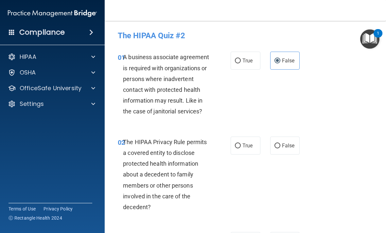
radio input "true"
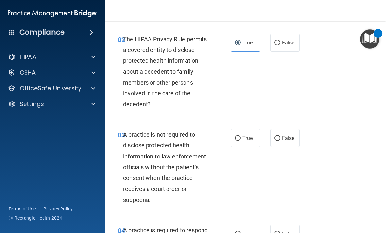
click at [287, 133] on label "False" at bounding box center [285, 138] width 30 height 18
click at [280, 136] on input "False" at bounding box center [277, 138] width 6 height 5
radio input "true"
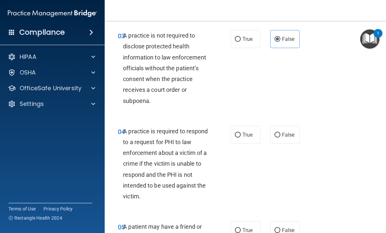
scroll to position [202, 0]
click at [250, 139] on label "True" at bounding box center [246, 135] width 30 height 18
click at [241, 138] on input "True" at bounding box center [238, 135] width 6 height 5
radio input "true"
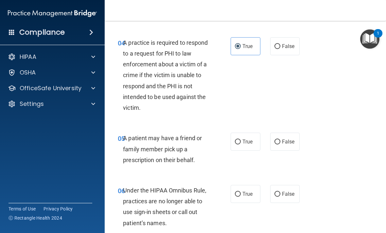
scroll to position [291, 0]
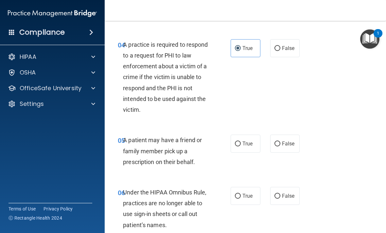
click at [254, 143] on label "True" at bounding box center [246, 144] width 30 height 18
click at [241, 143] on input "True" at bounding box center [238, 144] width 6 height 5
radio input "true"
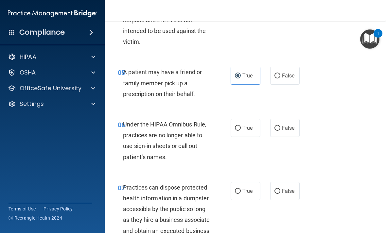
scroll to position [357, 0]
click at [290, 125] on span "False" at bounding box center [288, 128] width 13 height 6
click at [280, 126] on input "False" at bounding box center [277, 128] width 6 height 5
radio input "true"
click at [284, 192] on label "False" at bounding box center [285, 191] width 30 height 18
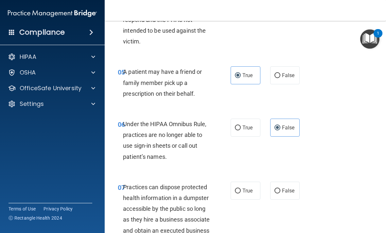
click at [280, 192] on input "False" at bounding box center [277, 191] width 6 height 5
radio input "true"
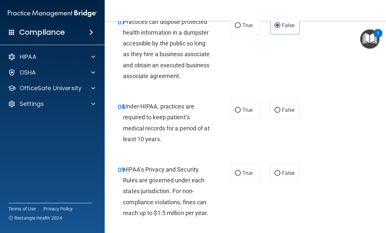
scroll to position [545, 0]
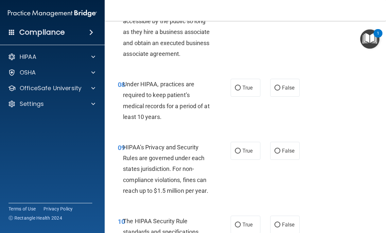
click at [292, 91] on span "False" at bounding box center [288, 88] width 13 height 6
click at [280, 91] on input "False" at bounding box center [277, 88] width 6 height 5
radio input "true"
click at [284, 155] on label "False" at bounding box center [285, 151] width 30 height 18
click at [280, 154] on input "False" at bounding box center [277, 151] width 6 height 5
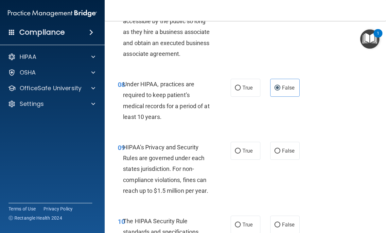
radio input "true"
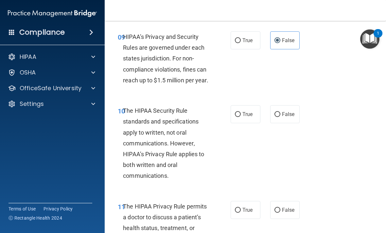
click at [255, 123] on label "True" at bounding box center [246, 114] width 30 height 18
click at [241, 117] on input "True" at bounding box center [238, 114] width 6 height 5
radio input "true"
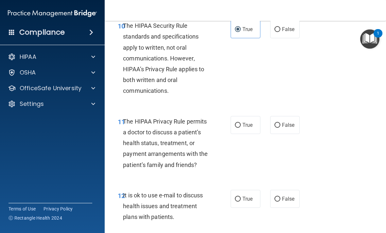
scroll to position [741, 0]
click at [253, 130] on label "True" at bounding box center [246, 125] width 30 height 18
click at [241, 128] on input "True" at bounding box center [238, 125] width 6 height 5
radio input "true"
click at [249, 202] on span "True" at bounding box center [247, 199] width 10 height 6
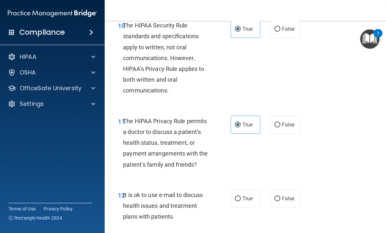
click at [241, 201] on input "True" at bounding box center [238, 199] width 6 height 5
radio input "true"
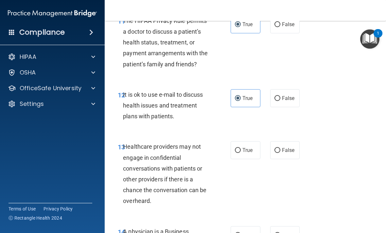
click at [288, 153] on span "False" at bounding box center [288, 150] width 13 height 6
click at [280, 153] on input "False" at bounding box center [277, 150] width 6 height 5
radio input "true"
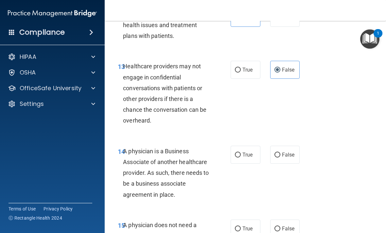
scroll to position [924, 0]
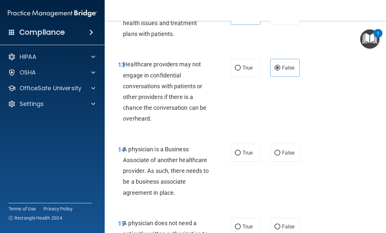
click at [280, 156] on input "False" at bounding box center [277, 153] width 6 height 5
radio input "true"
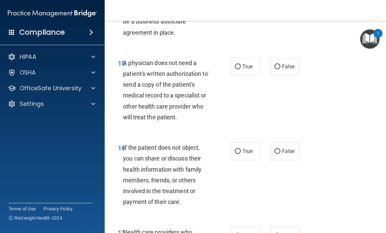
scroll to position [1083, 0]
click at [251, 76] on label "True" at bounding box center [246, 67] width 30 height 18
click at [241, 70] on input "True" at bounding box center [238, 67] width 6 height 5
radio input "true"
click at [253, 152] on label "True" at bounding box center [246, 152] width 30 height 18
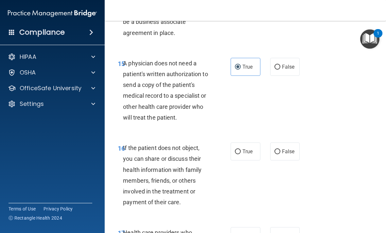
click at [241, 152] on input "True" at bounding box center [238, 151] width 6 height 5
radio input "true"
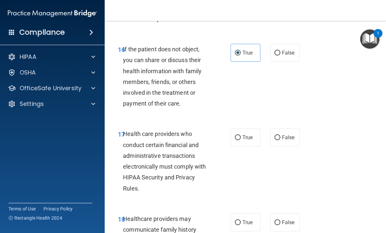
scroll to position [1183, 0]
click at [248, 140] on span "True" at bounding box center [247, 137] width 10 height 6
click at [241, 140] on input "True" at bounding box center [238, 137] width 6 height 5
radio input "true"
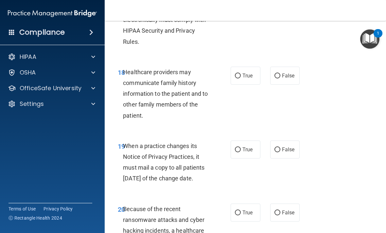
scroll to position [1324, 0]
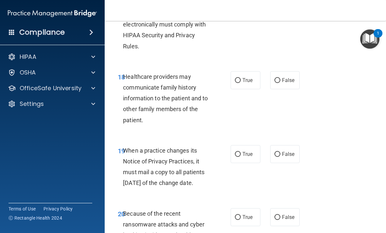
click at [289, 87] on label "False" at bounding box center [285, 80] width 30 height 18
click at [280, 83] on input "False" at bounding box center [277, 80] width 6 height 5
radio input "true"
click at [288, 154] on label "False" at bounding box center [285, 154] width 30 height 18
click at [280, 154] on input "False" at bounding box center [277, 154] width 6 height 5
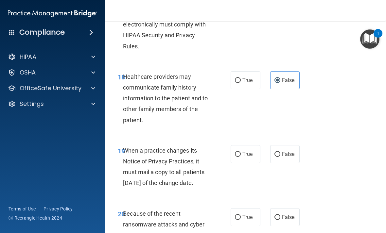
radio input "true"
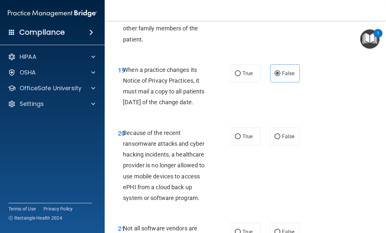
scroll to position [1405, 0]
click at [286, 140] on span "False" at bounding box center [288, 137] width 13 height 6
click at [280, 140] on input "False" at bounding box center [277, 137] width 6 height 5
radio input "true"
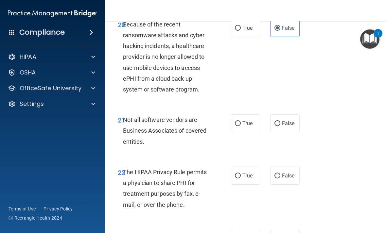
scroll to position [1514, 0]
click at [248, 126] on span "True" at bounding box center [247, 123] width 10 height 6
click at [241, 126] on input "True" at bounding box center [238, 123] width 6 height 5
radio input "true"
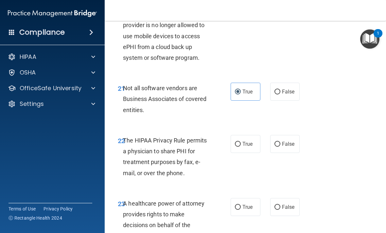
scroll to position [1550, 0]
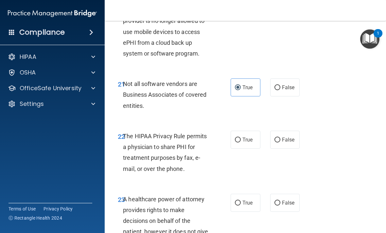
click at [249, 143] on span "True" at bounding box center [247, 140] width 10 height 6
click at [241, 143] on input "True" at bounding box center [238, 140] width 6 height 5
radio input "true"
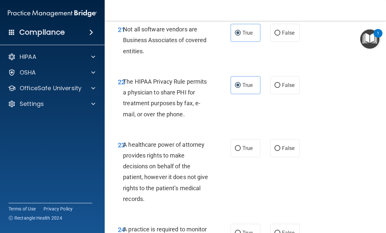
scroll to position [1609, 0]
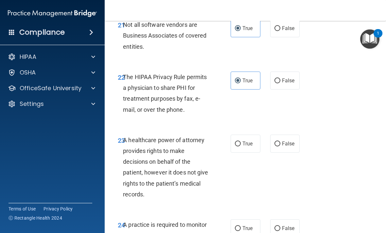
click at [292, 169] on div "23 A healthcare power of attorney provides rights to make decisions on behalf o…" at bounding box center [245, 169] width 265 height 85
click at [290, 153] on label "False" at bounding box center [285, 144] width 30 height 18
click at [280, 147] on input "False" at bounding box center [277, 144] width 6 height 5
radio input "true"
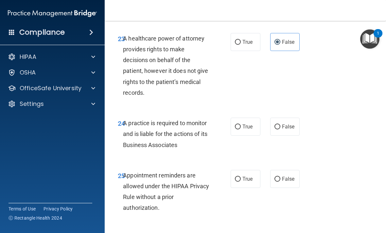
scroll to position [1711, 0]
click at [288, 134] on label "False" at bounding box center [285, 126] width 30 height 18
click at [280, 129] on input "False" at bounding box center [277, 126] width 6 height 5
radio input "true"
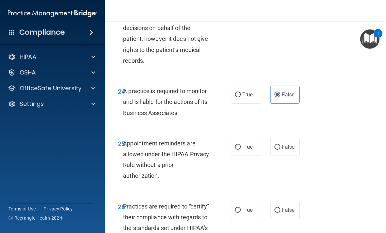
scroll to position [1748, 0]
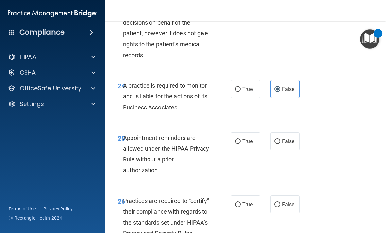
click at [244, 150] on label "True" at bounding box center [246, 141] width 30 height 18
click at [241, 144] on input "True" at bounding box center [238, 141] width 6 height 5
radio input "true"
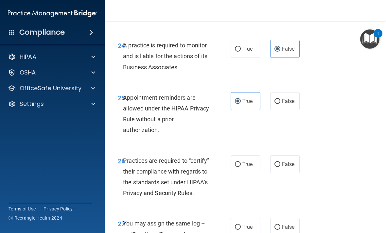
scroll to position [1789, 0]
click at [287, 171] on label "False" at bounding box center [285, 164] width 30 height 18
click at [280, 167] on input "False" at bounding box center [277, 164] width 6 height 5
radio input "true"
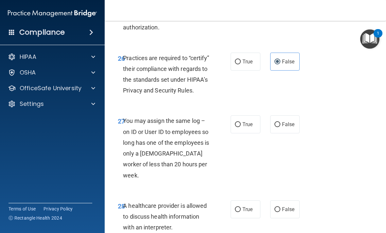
scroll to position [1891, 0]
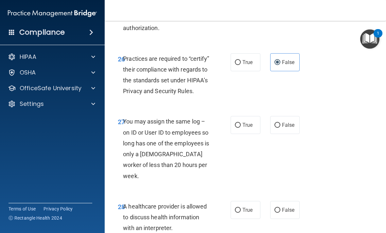
click at [291, 128] on span "False" at bounding box center [288, 125] width 13 height 6
click at [280, 128] on input "False" at bounding box center [277, 125] width 6 height 5
radio input "true"
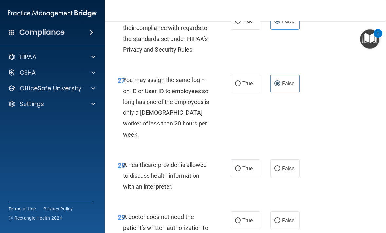
scroll to position [1932, 0]
click at [251, 171] on span "True" at bounding box center [247, 168] width 10 height 6
click at [241, 171] on input "True" at bounding box center [238, 168] width 6 height 5
radio input "true"
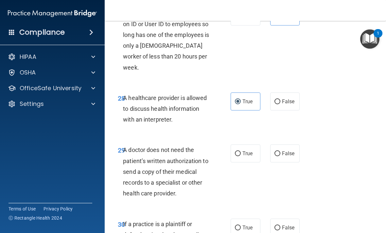
scroll to position [2000, 0]
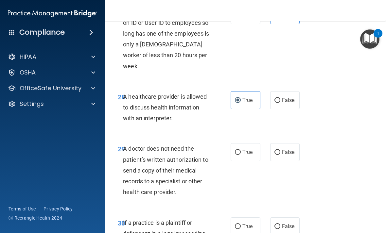
click at [247, 152] on span "True" at bounding box center [247, 152] width 10 height 6
click at [241, 152] on input "True" at bounding box center [238, 152] width 6 height 5
radio input "true"
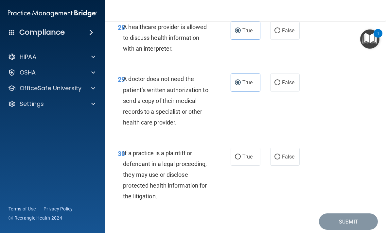
scroll to position [2071, 0]
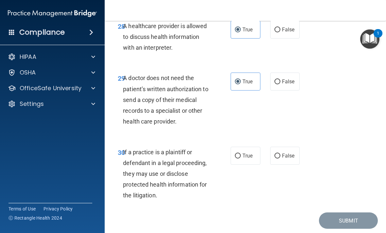
click at [245, 154] on span "True" at bounding box center [247, 156] width 10 height 6
click at [241, 154] on input "True" at bounding box center [238, 156] width 6 height 5
radio input "true"
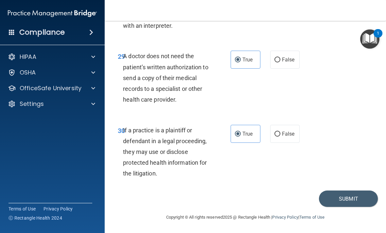
scroll to position [2093, 0]
click at [333, 197] on button "Submit" at bounding box center [348, 199] width 59 height 17
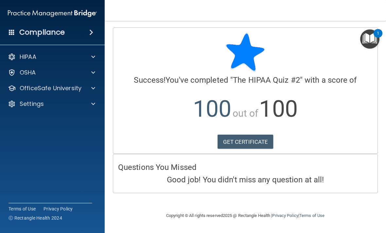
click at [251, 137] on link "GET CERTIFICATE" at bounding box center [245, 142] width 56 height 14
click at [56, 87] on p "OfficeSafe University" at bounding box center [51, 88] width 62 height 8
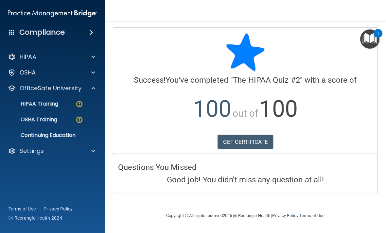
click at [64, 105] on div "HIPAA Training" at bounding box center [48, 104] width 89 height 7
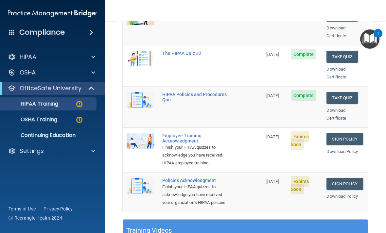
scroll to position [121, 0]
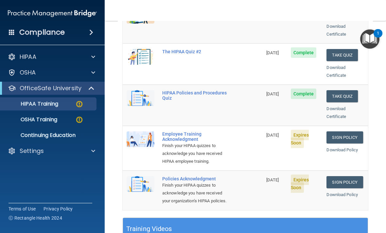
click at [349, 131] on link "Sign Policy" at bounding box center [344, 137] width 36 height 12
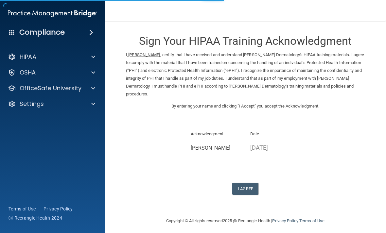
click at [251, 183] on button "I Agree" at bounding box center [245, 189] width 26 height 12
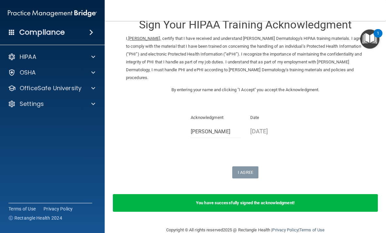
scroll to position [16, 0]
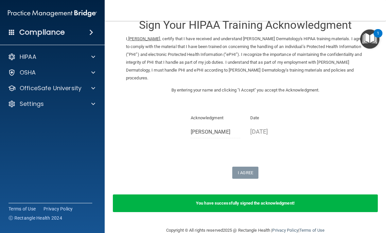
click at [72, 91] on p "OfficeSafe University" at bounding box center [51, 88] width 62 height 8
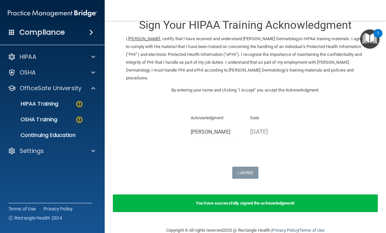
click at [62, 102] on div "HIPAA Training" at bounding box center [48, 104] width 89 height 7
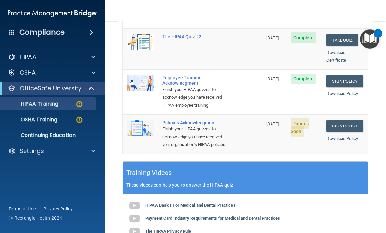
scroll to position [167, 0]
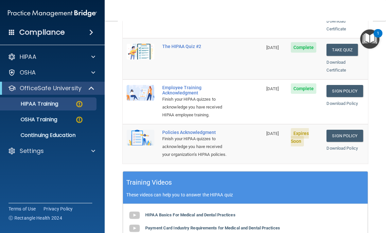
click at [352, 130] on link "Sign Policy" at bounding box center [344, 136] width 36 height 12
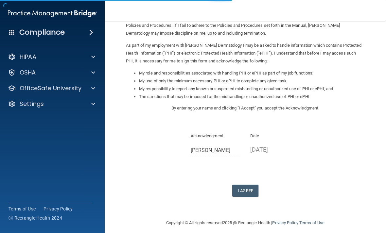
scroll to position [60, 0]
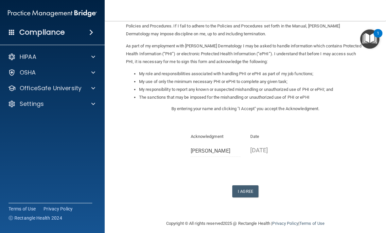
click at [243, 185] on button "I Agree" at bounding box center [245, 191] width 26 height 12
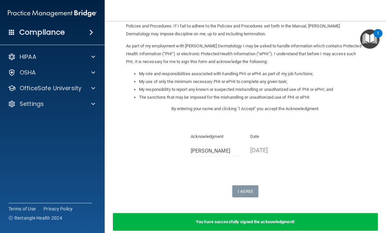
click at [77, 84] on p "OfficeSafe University" at bounding box center [51, 88] width 62 height 8
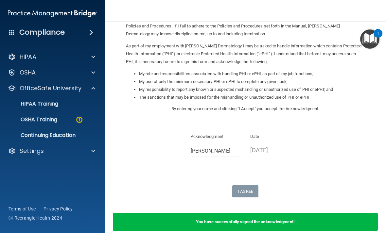
click at [66, 100] on link "HIPAA Training" at bounding box center [44, 103] width 103 height 13
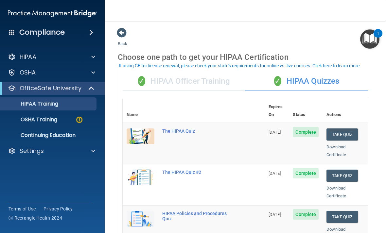
click at [206, 84] on div "✓ HIPAA Officer Training" at bounding box center [184, 82] width 123 height 20
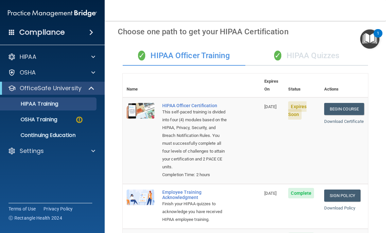
scroll to position [24, 0]
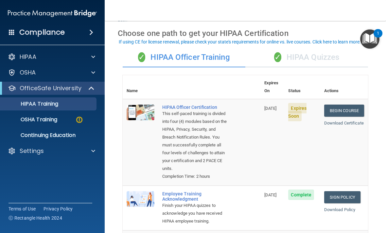
click at [347, 105] on link "Begin Course" at bounding box center [344, 111] width 40 height 12
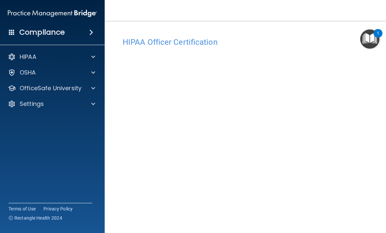
click at [63, 56] on div "HIPAA" at bounding box center [43, 57] width 81 height 8
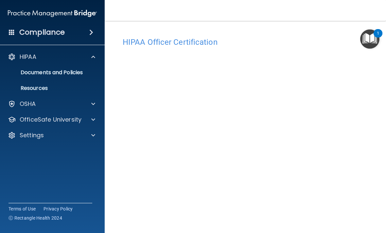
click at [95, 57] on span at bounding box center [93, 57] width 4 height 8
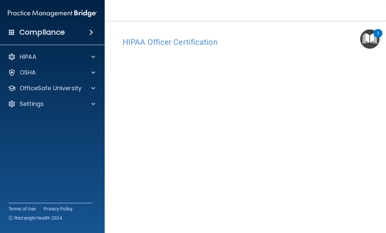
click at [87, 85] on div at bounding box center [92, 88] width 16 height 8
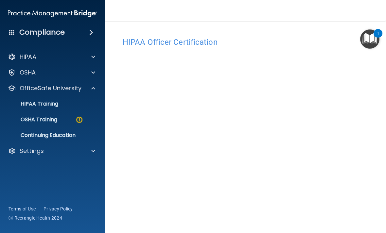
click at [58, 114] on link "OSHA Training" at bounding box center [44, 119] width 103 height 13
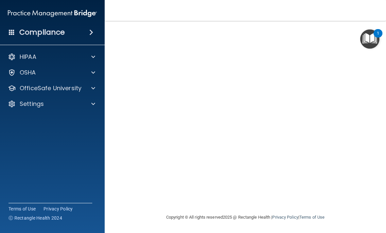
scroll to position [46, 0]
click at [72, 92] on p "OfficeSafe University" at bounding box center [51, 88] width 62 height 8
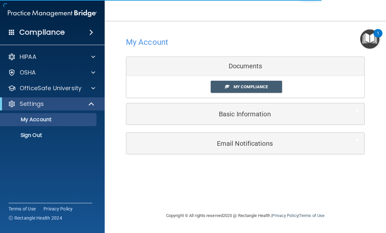
click at [80, 86] on p "OfficeSafe University" at bounding box center [51, 88] width 62 height 8
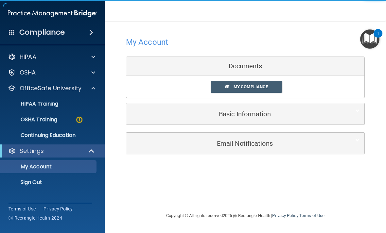
click at [62, 118] on div "OSHA Training" at bounding box center [48, 119] width 89 height 7
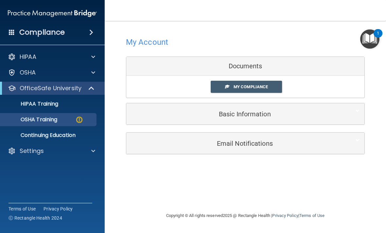
click at [63, 120] on div "OSHA Training" at bounding box center [48, 119] width 89 height 7
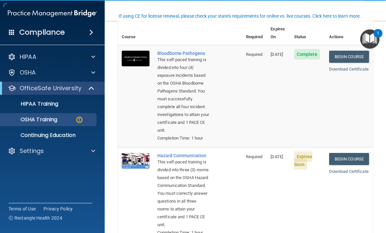
scroll to position [60, 0]
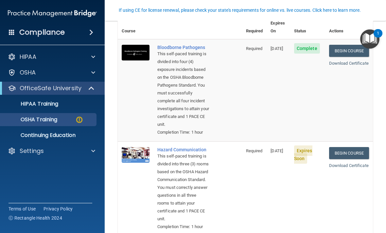
click at [345, 61] on link "Download Certificate" at bounding box center [349, 63] width 40 height 5
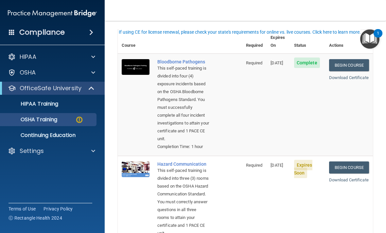
scroll to position [63, 0]
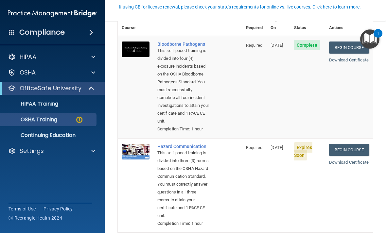
click at [337, 156] on link "Begin Course" at bounding box center [349, 150] width 40 height 12
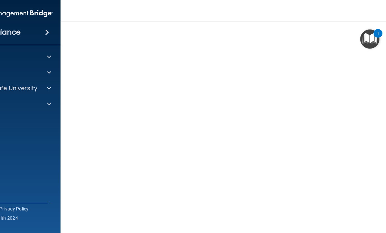
scroll to position [29, 0]
click at [104, 39] on h4 "Hazard Communication Training" at bounding box center [245, 42] width 334 height 9
click at [35, 90] on p "OfficeSafe University" at bounding box center [6, 88] width 62 height 8
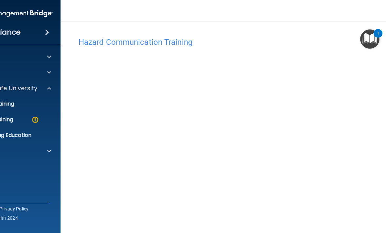
click at [19, 117] on div "OSHA Training" at bounding box center [4, 119] width 89 height 7
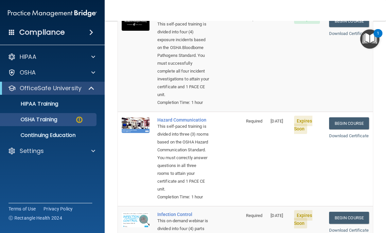
scroll to position [90, 0]
click at [356, 129] on link "Begin Course" at bounding box center [349, 123] width 40 height 12
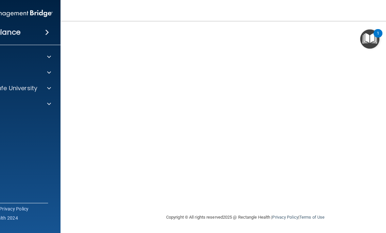
scroll to position [61, 0]
click at [46, 91] on div at bounding box center [48, 88] width 16 height 8
click at [27, 121] on div "OSHA Training" at bounding box center [4, 119] width 89 height 7
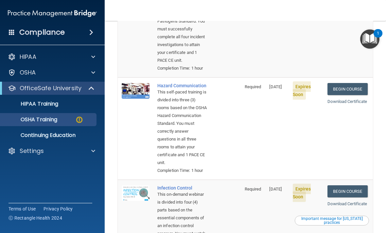
scroll to position [130, 0]
